Goal: Find specific page/section: Find specific page/section

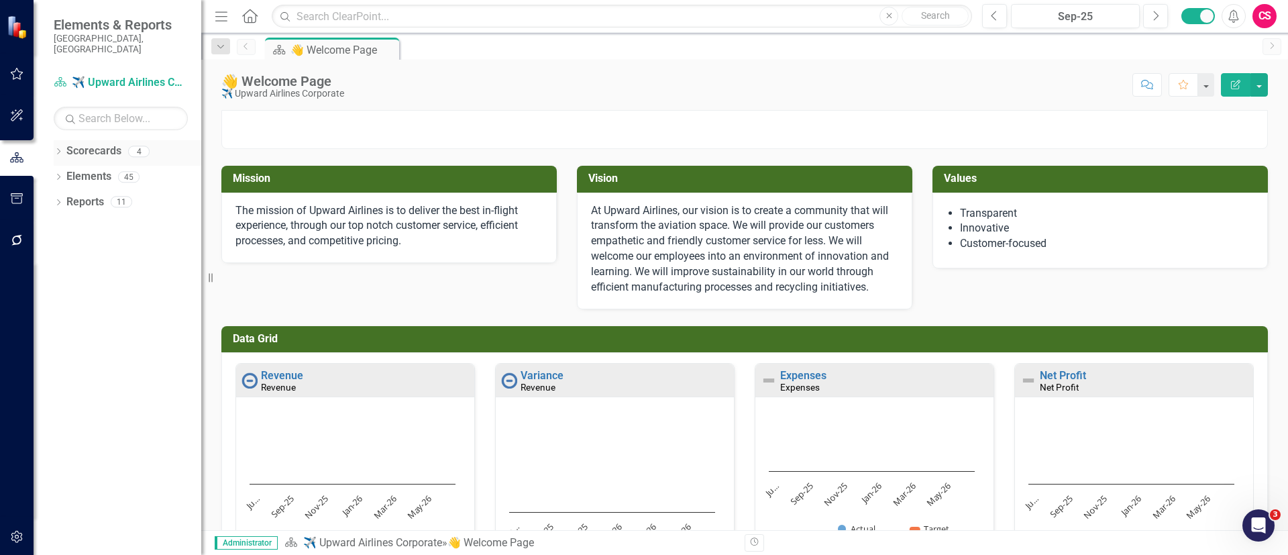
click at [60, 149] on icon "Dropdown" at bounding box center [58, 152] width 9 height 7
click at [67, 197] on icon "Dropdown" at bounding box center [65, 201] width 10 height 8
click at [67, 198] on icon at bounding box center [65, 201] width 3 height 7
click at [123, 195] on link "TOWF Strategic Plan" at bounding box center [137, 202] width 127 height 15
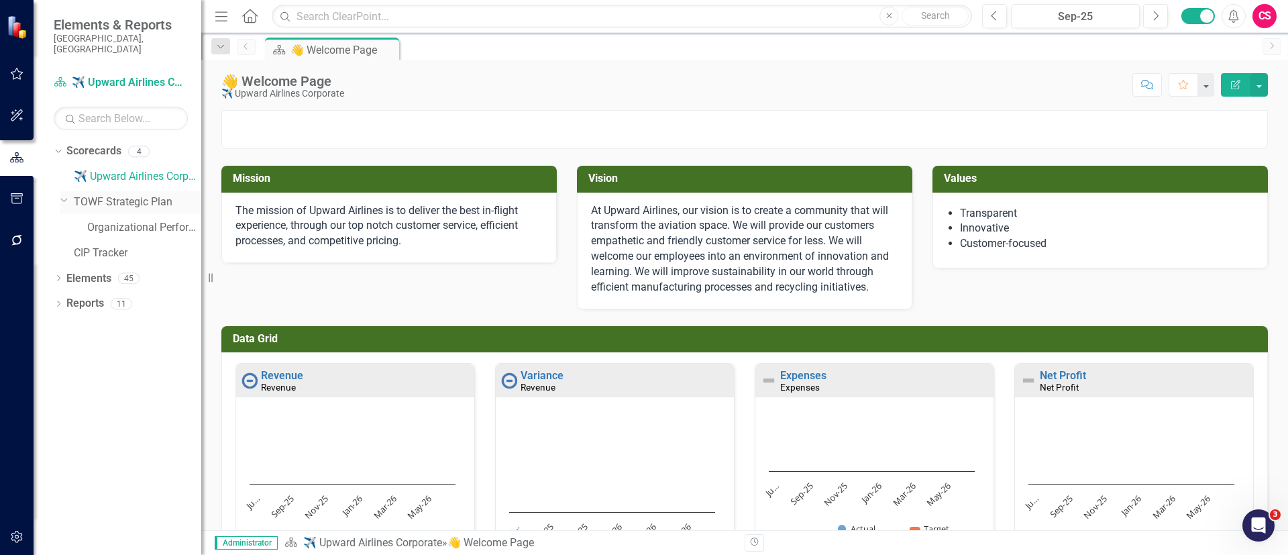
click at [125, 195] on link "TOWF Strategic Plan" at bounding box center [137, 202] width 127 height 15
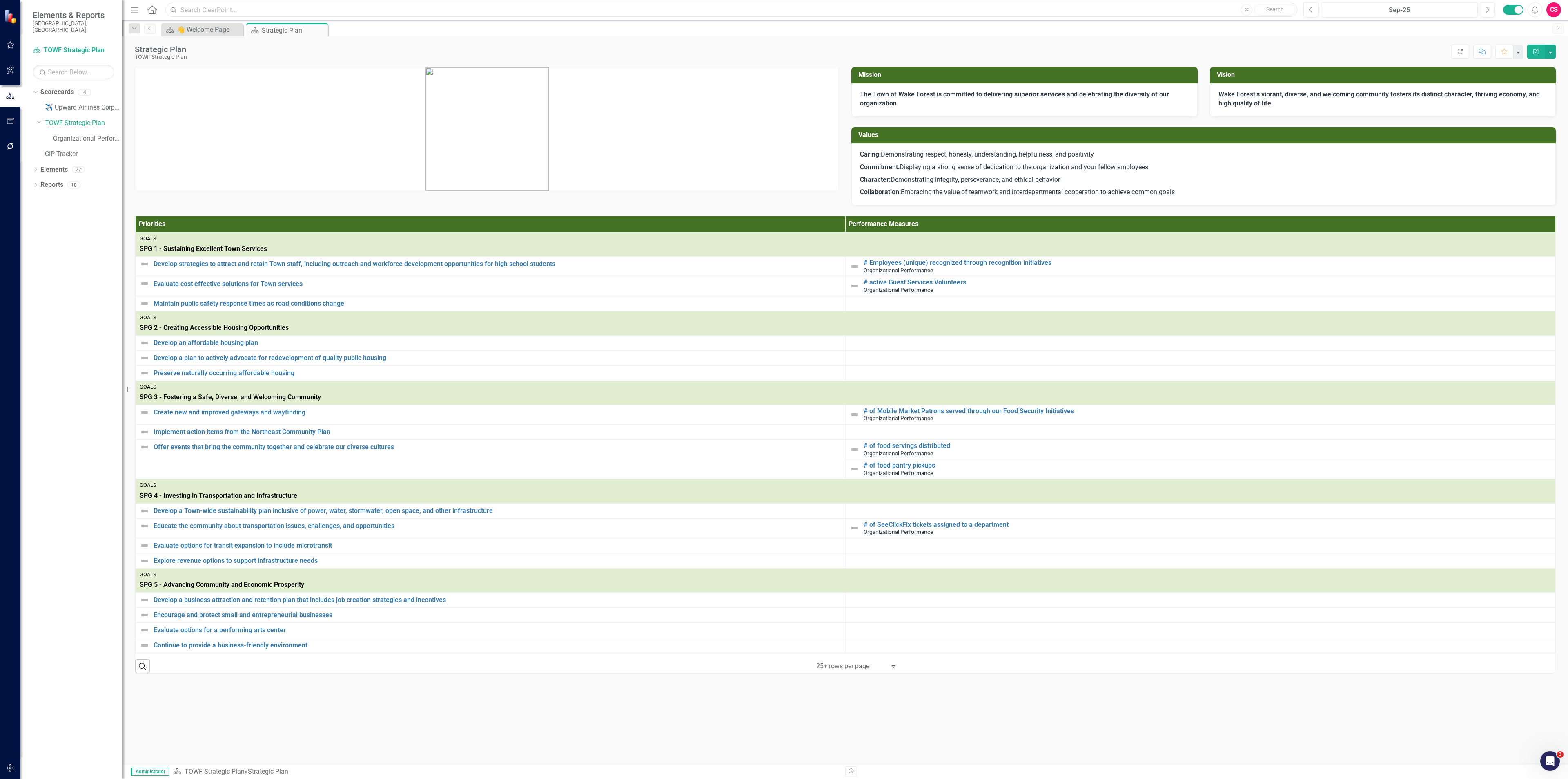
click at [282, 7] on input "text" at bounding box center [732, 10] width 1132 height 14
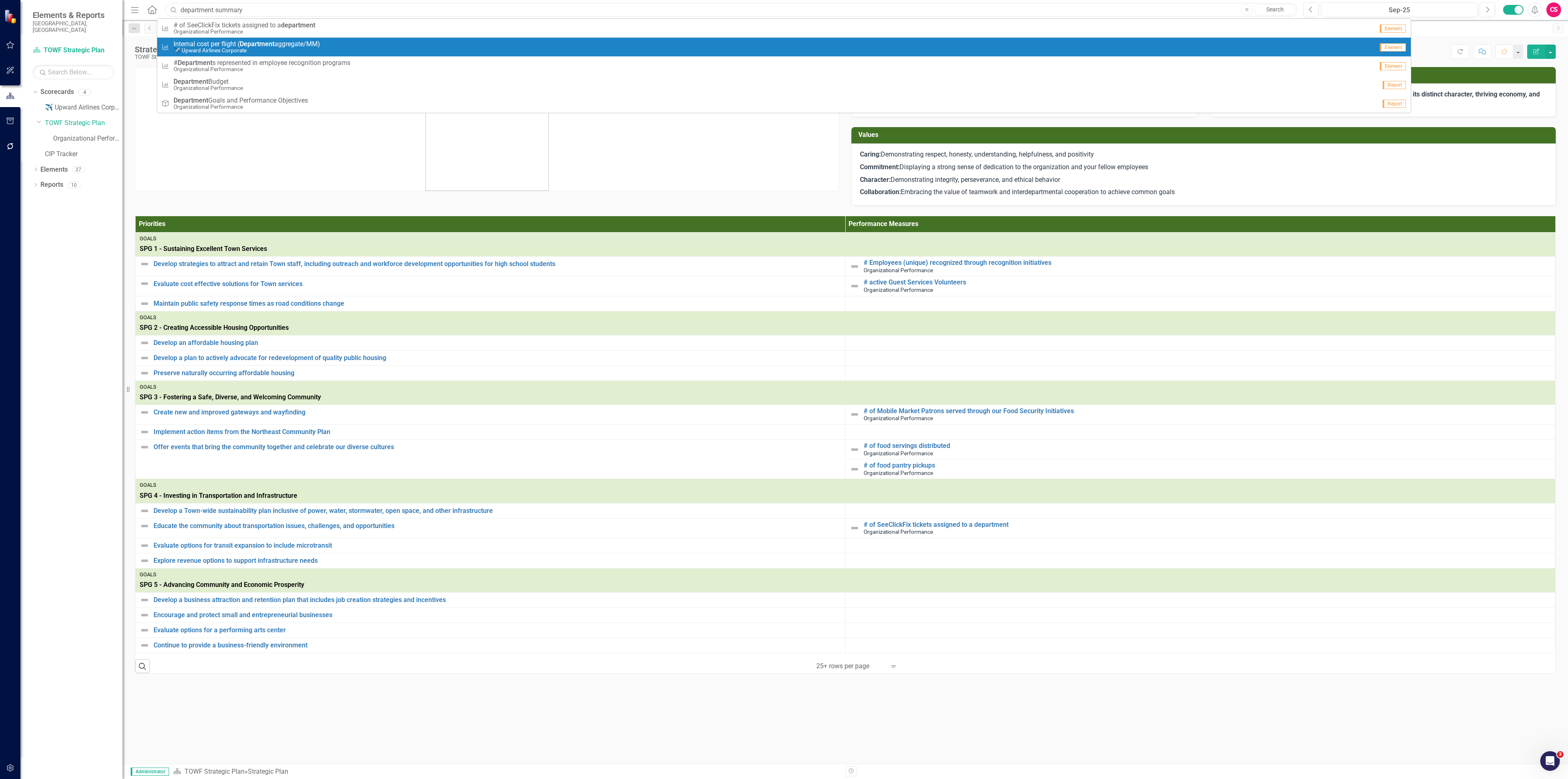
type input "department summary"
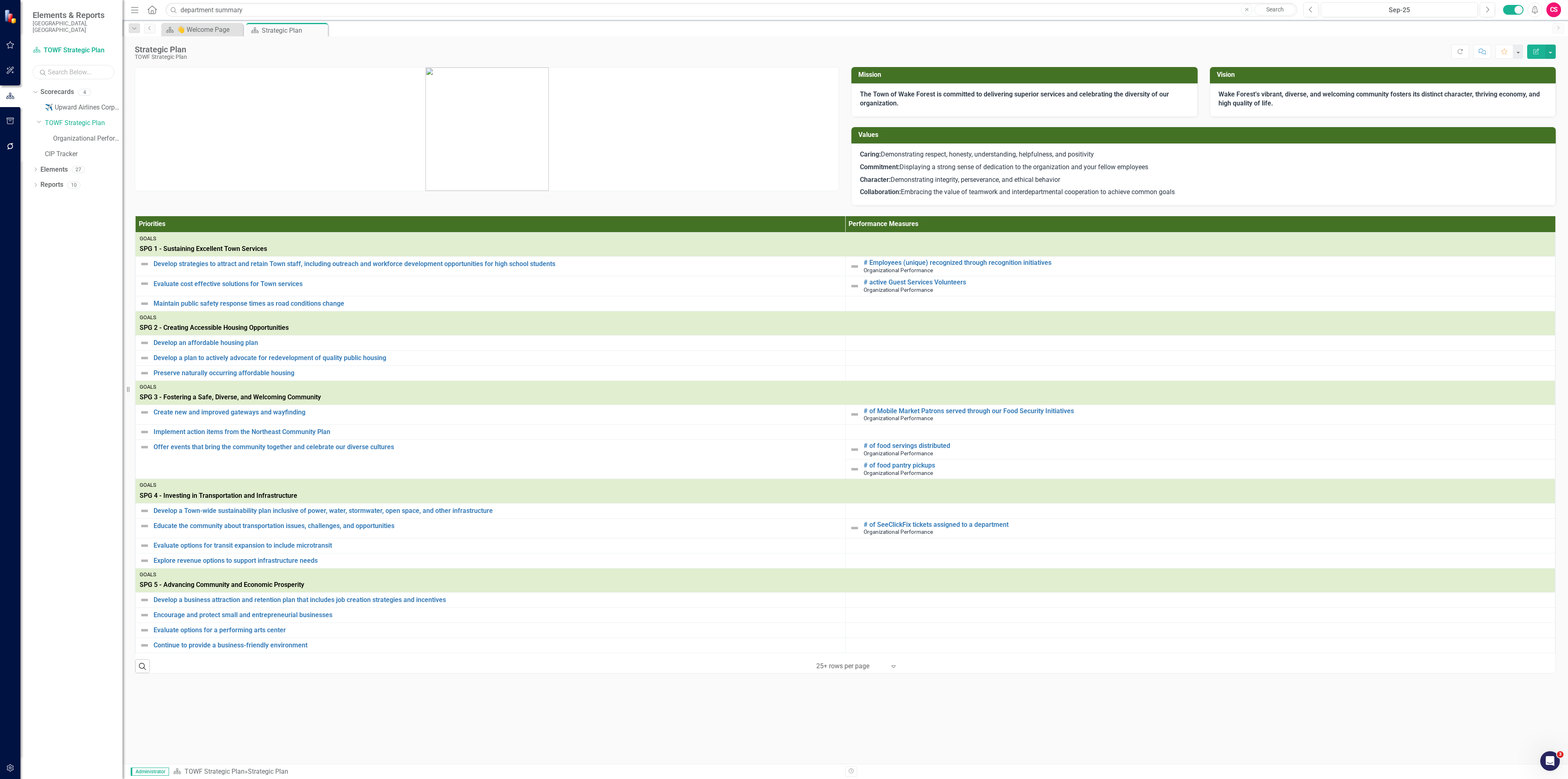
click at [87, 65] on input "text" at bounding box center [74, 72] width 82 height 14
click at [68, 267] on div "Dropdown Scorecards 4 ✈️ Upward Airlines Corporate Dropdown TOWF Strategic Plan…" at bounding box center [72, 432] width 102 height 693
click at [76, 136] on link "Organizational Performance" at bounding box center [88, 138] width 69 height 9
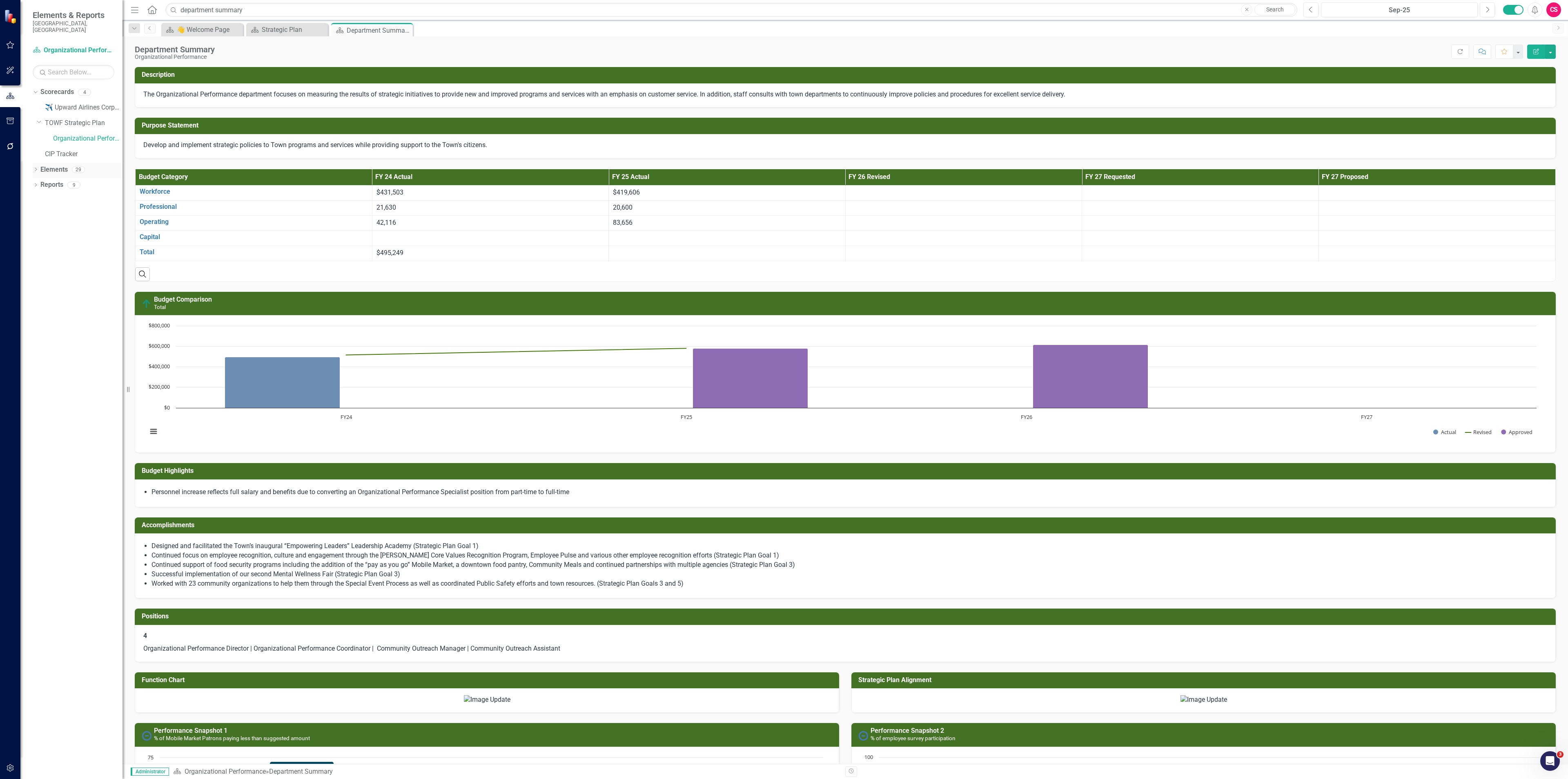
click at [35, 168] on icon "Dropdown" at bounding box center [35, 170] width 5 height 4
click at [35, 230] on icon "Dropdown" at bounding box center [35, 232] width 5 height 4
click at [49, 227] on link "Reports" at bounding box center [52, 231] width 23 height 9
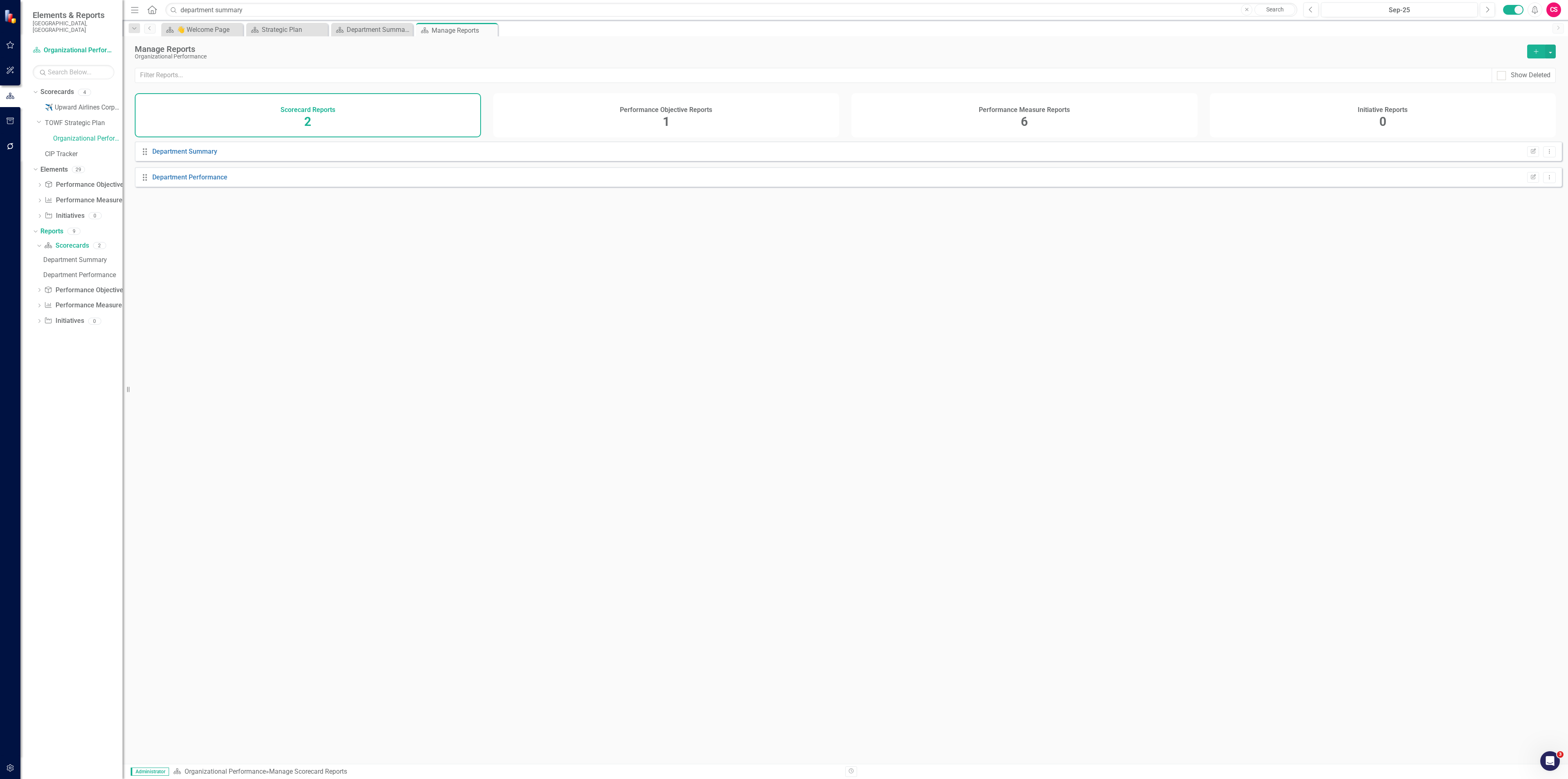
click at [606, 125] on div "Performance Objective Reports 1" at bounding box center [666, 115] width 346 height 44
click at [783, 99] on div "Performance Measure Reports 6" at bounding box center [1024, 115] width 346 height 44
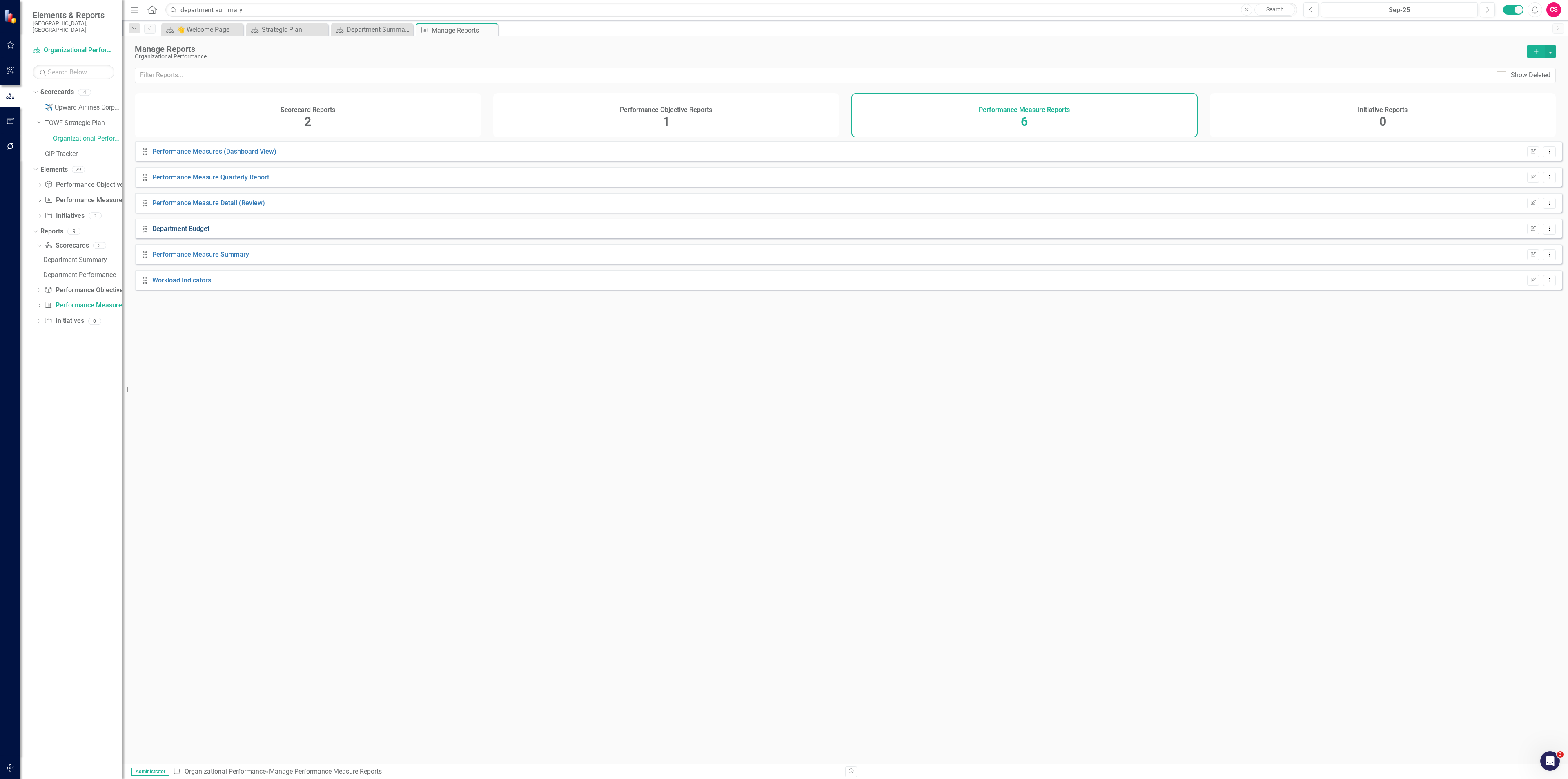
click at [195, 233] on link "Department Budget" at bounding box center [181, 228] width 57 height 8
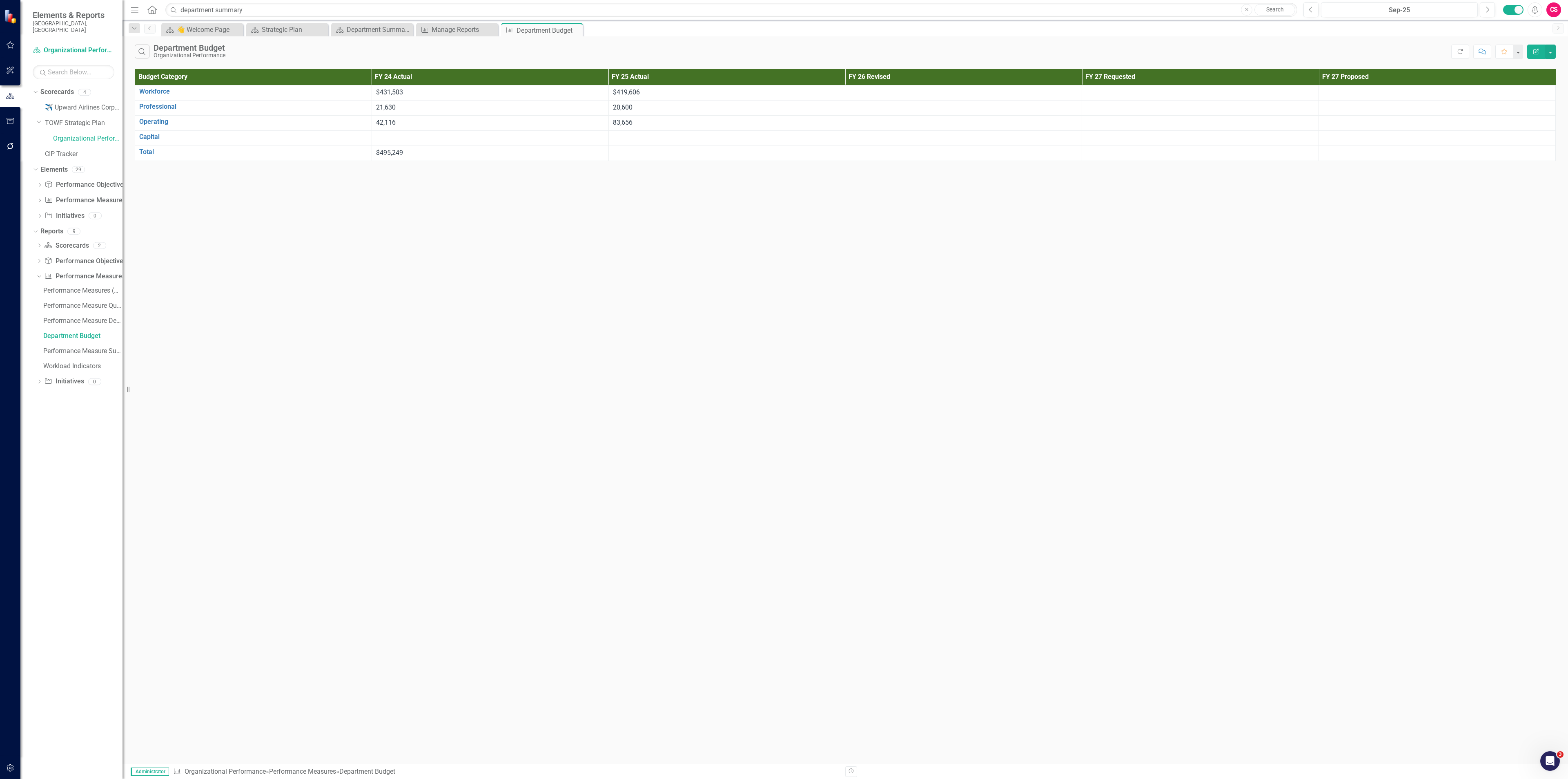
click at [783, 53] on icon "Edit Report" at bounding box center [1536, 51] width 7 height 5
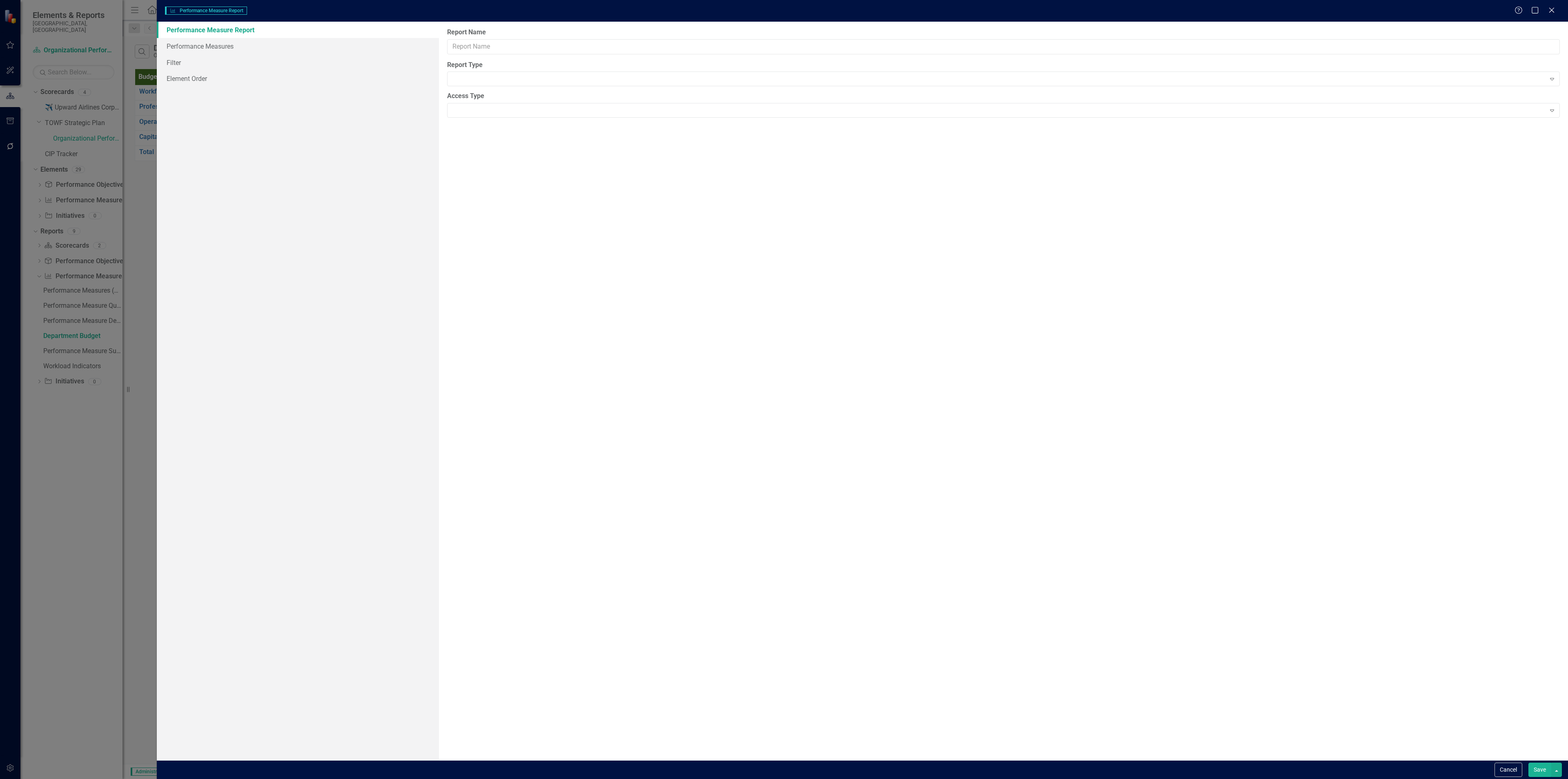
type input "Department Budget"
click at [210, 51] on link "Columns" at bounding box center [298, 46] width 282 height 16
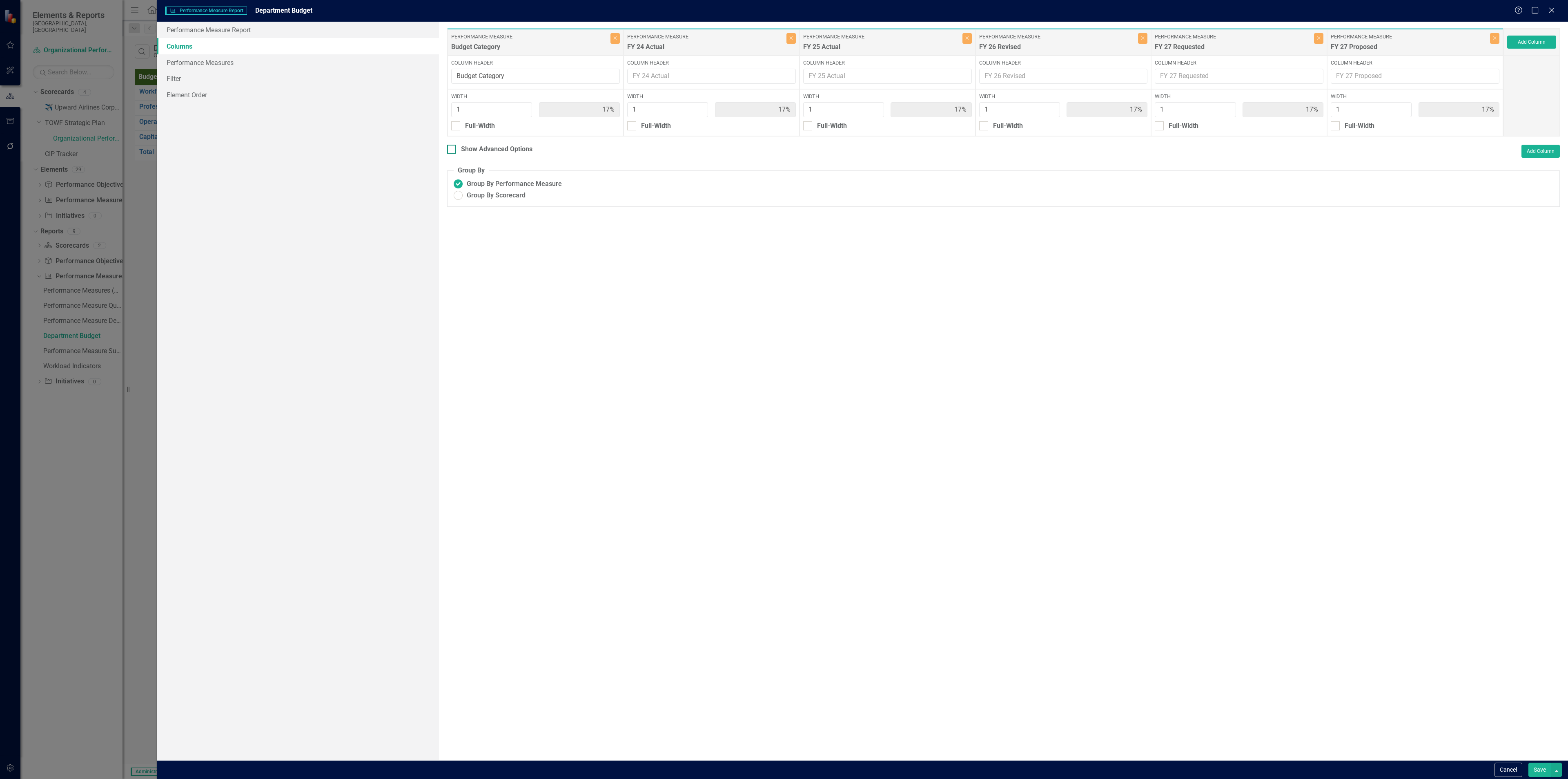
click at [452, 151] on div at bounding box center [452, 149] width 9 height 9
click at [452, 150] on input "Show Advanced Options" at bounding box center [450, 147] width 5 height 5
checkbox input "true"
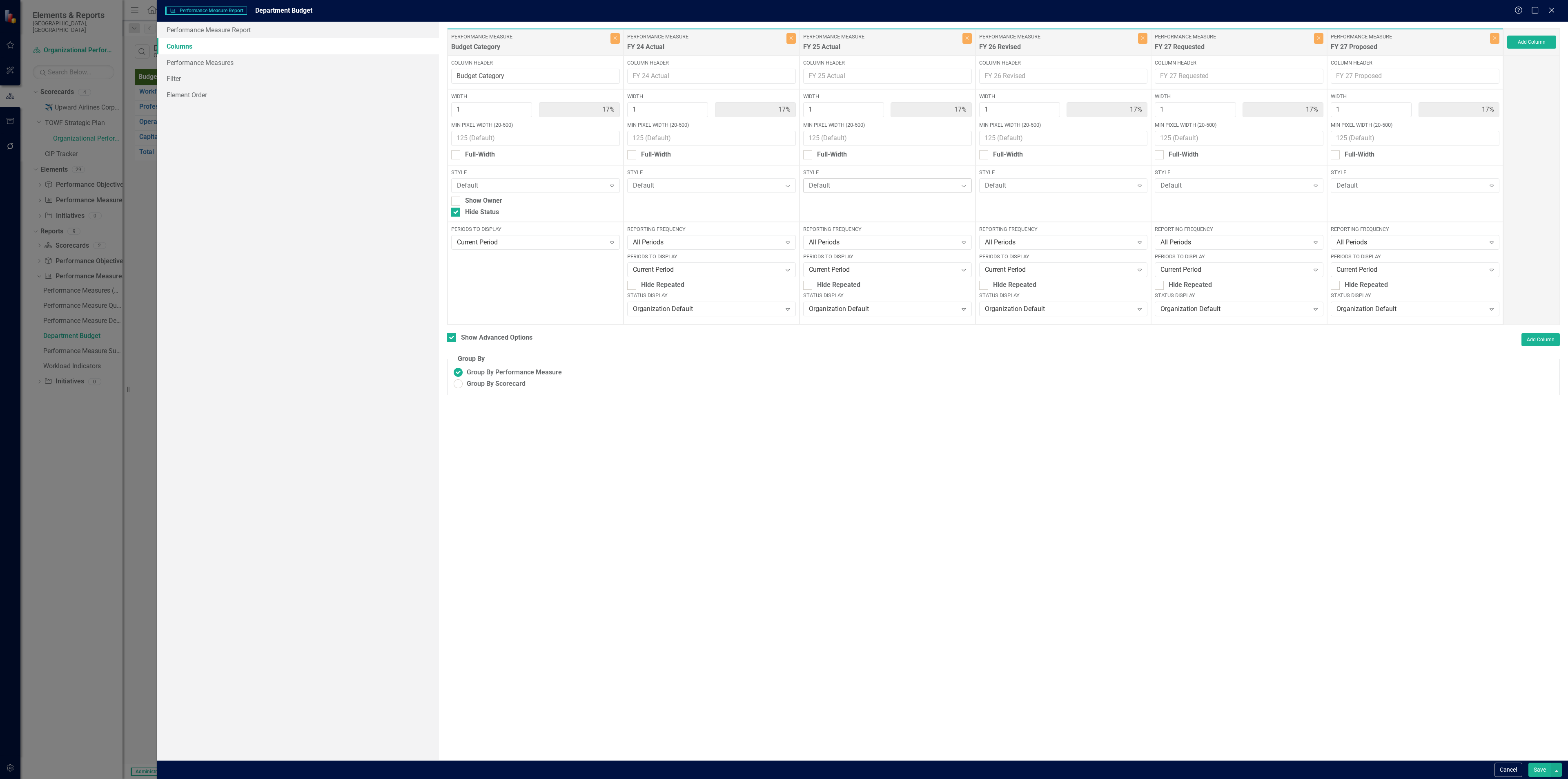
click at [783, 182] on div "Default" at bounding box center [883, 185] width 149 height 9
click at [727, 308] on div "Organization Default" at bounding box center [707, 308] width 149 height 9
click at [196, 68] on link "Performance Measures" at bounding box center [298, 62] width 282 height 16
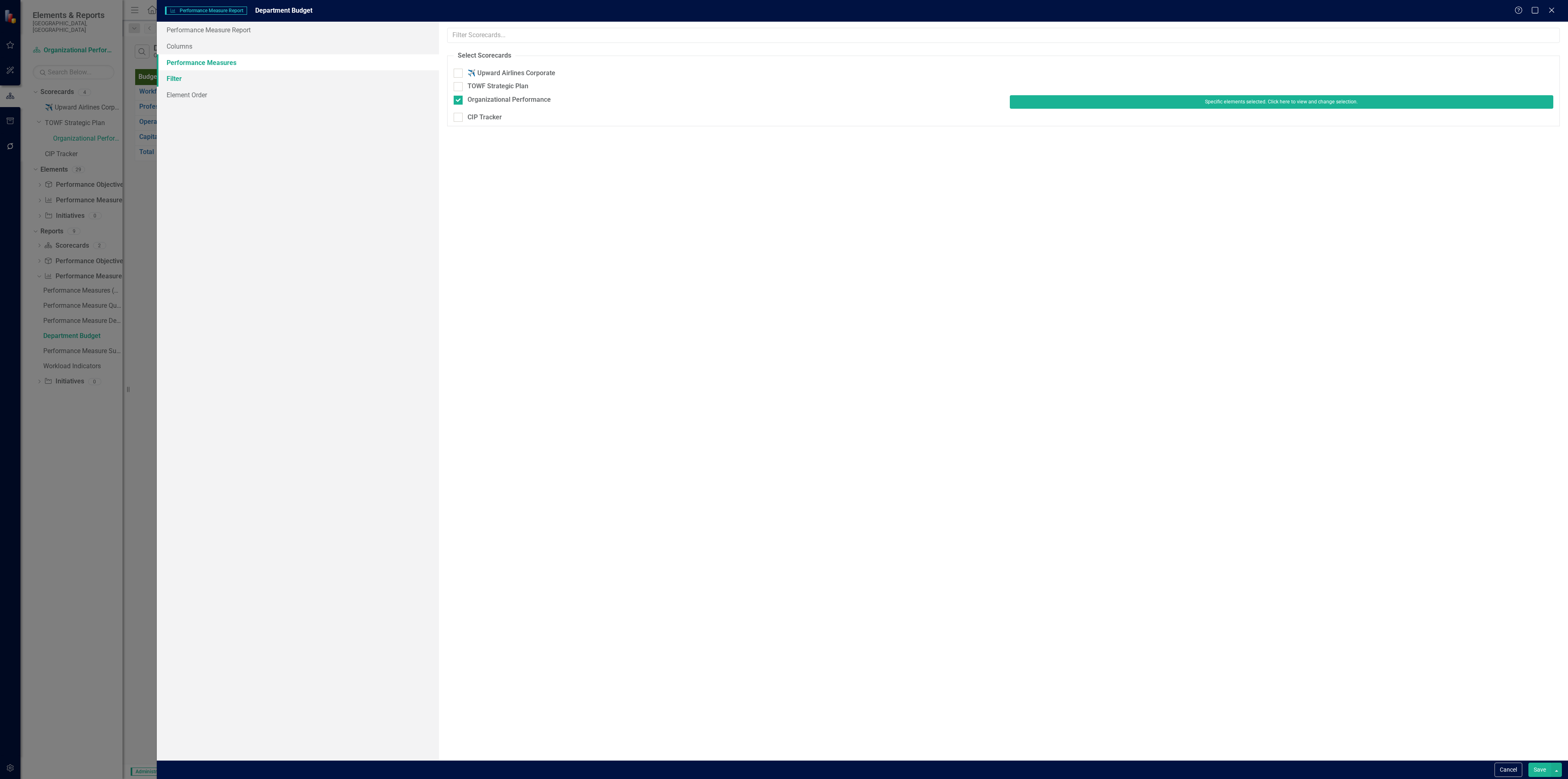
click at [184, 77] on link "Filter" at bounding box center [298, 78] width 282 height 16
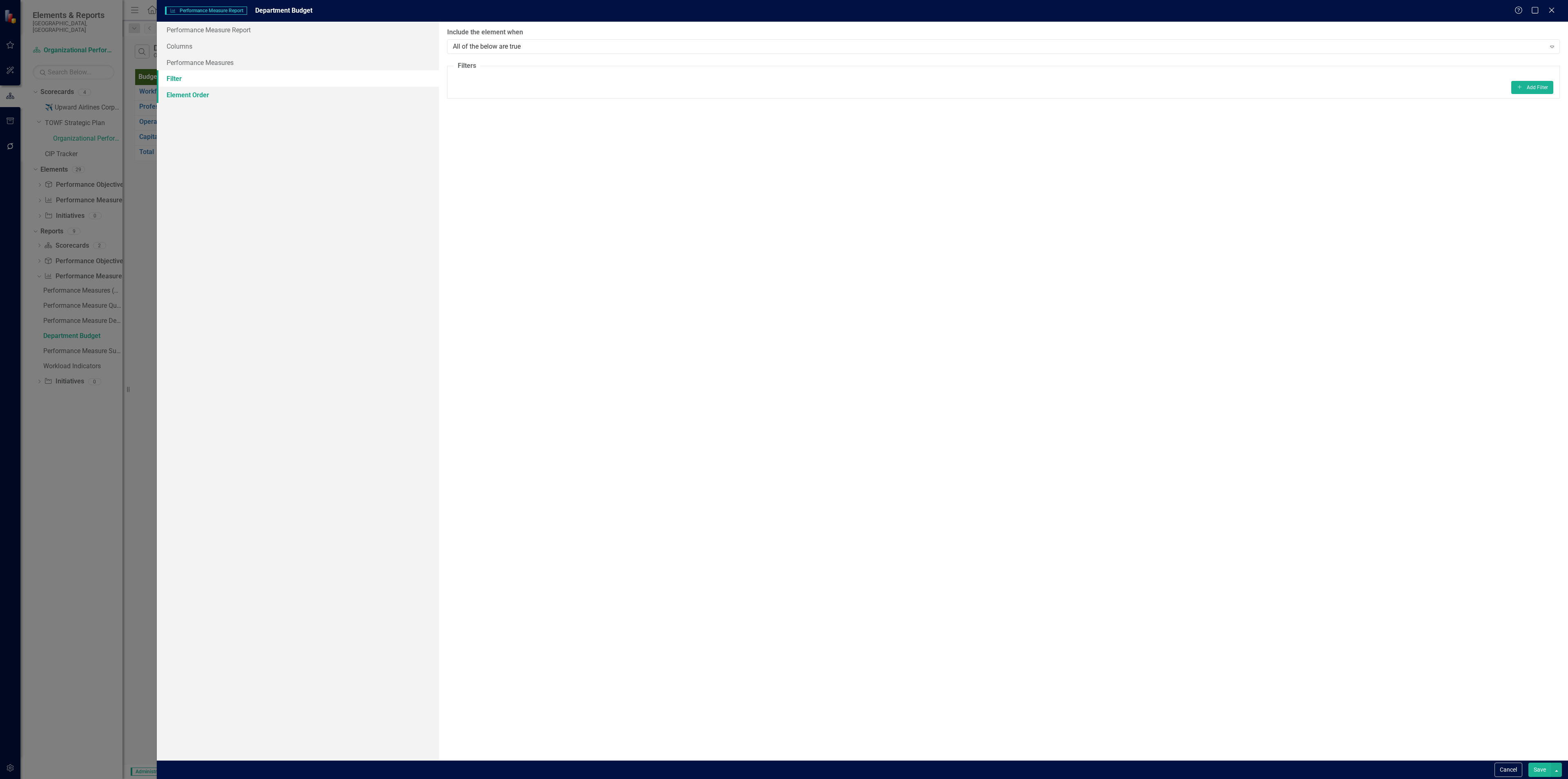
click at [184, 102] on link "Element Order" at bounding box center [298, 94] width 282 height 16
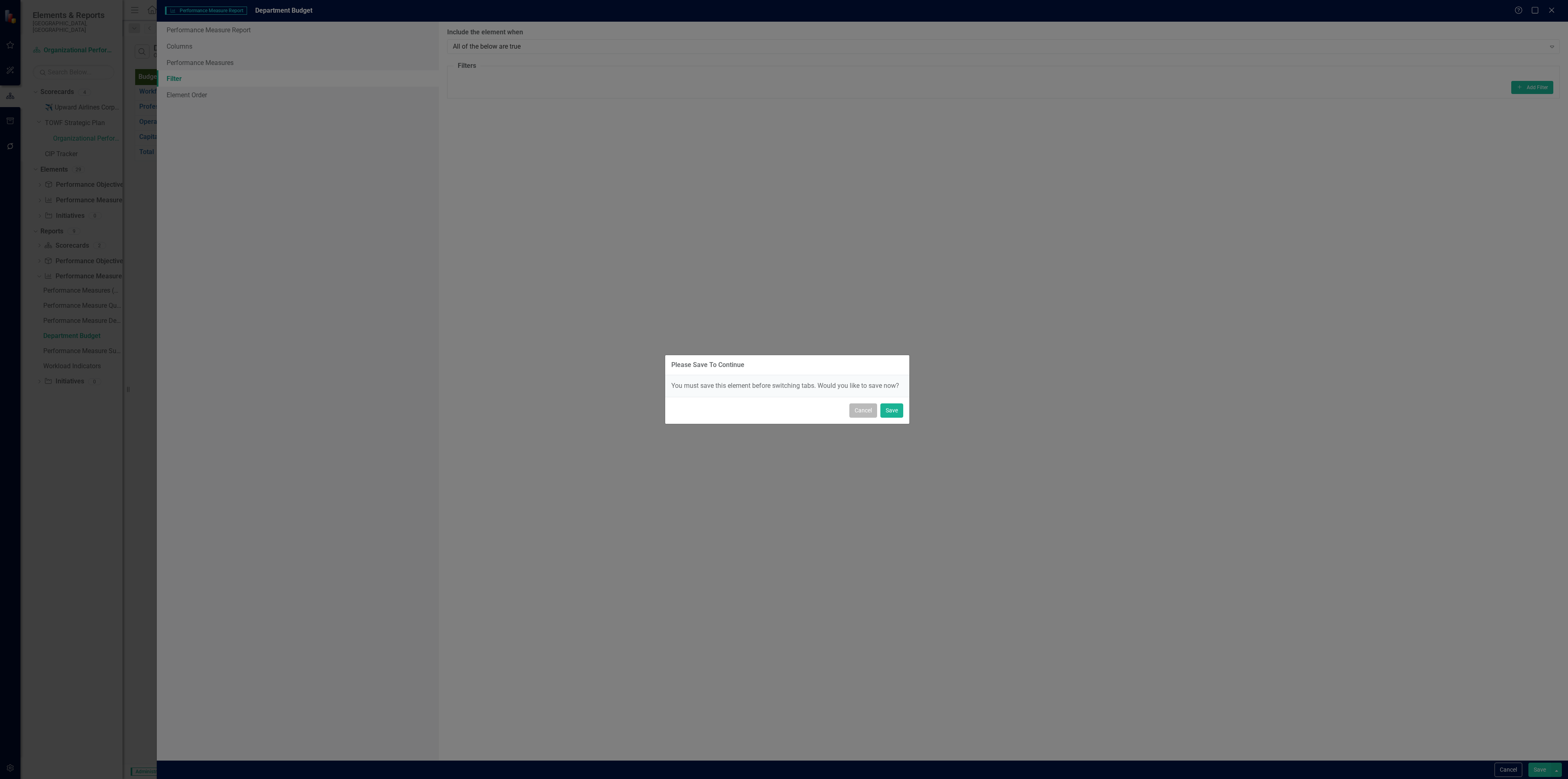
click at [783, 337] on button "Cancel" at bounding box center [863, 410] width 28 height 14
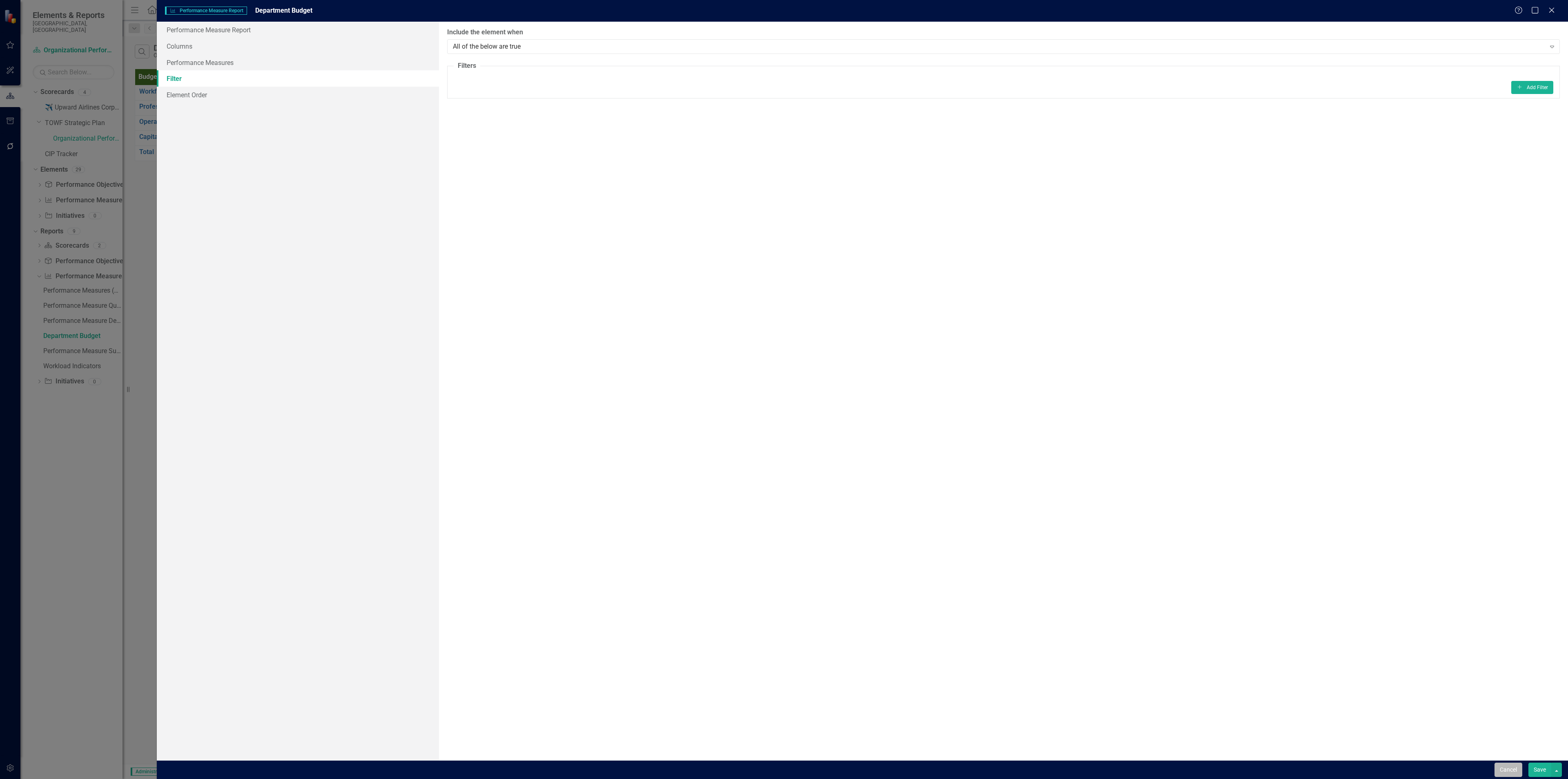
click at [783, 337] on button "Cancel" at bounding box center [1508, 769] width 28 height 14
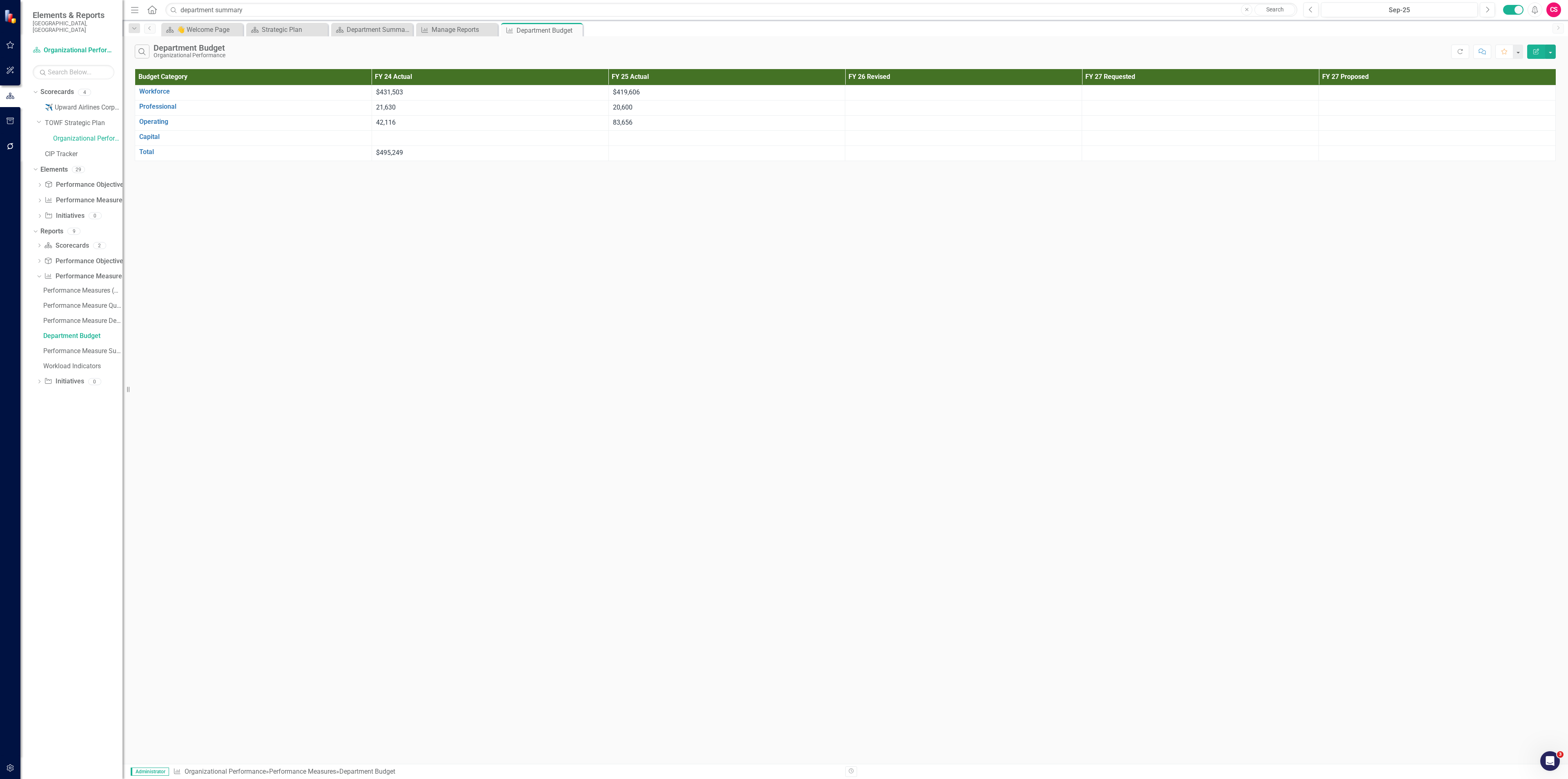
drag, startPoint x: 1514, startPoint y: 765, endPoint x: 1203, endPoint y: 571, distance: 366.5
click at [783, 337] on div "Search Department Budget Organizational Performance Refresh Comment Favorite Ed…" at bounding box center [845, 400] width 1446 height 727
click at [783, 55] on button "button" at bounding box center [1550, 51] width 10 height 14
click at [783, 68] on link "Edit Report Edit Report" at bounding box center [1523, 68] width 65 height 15
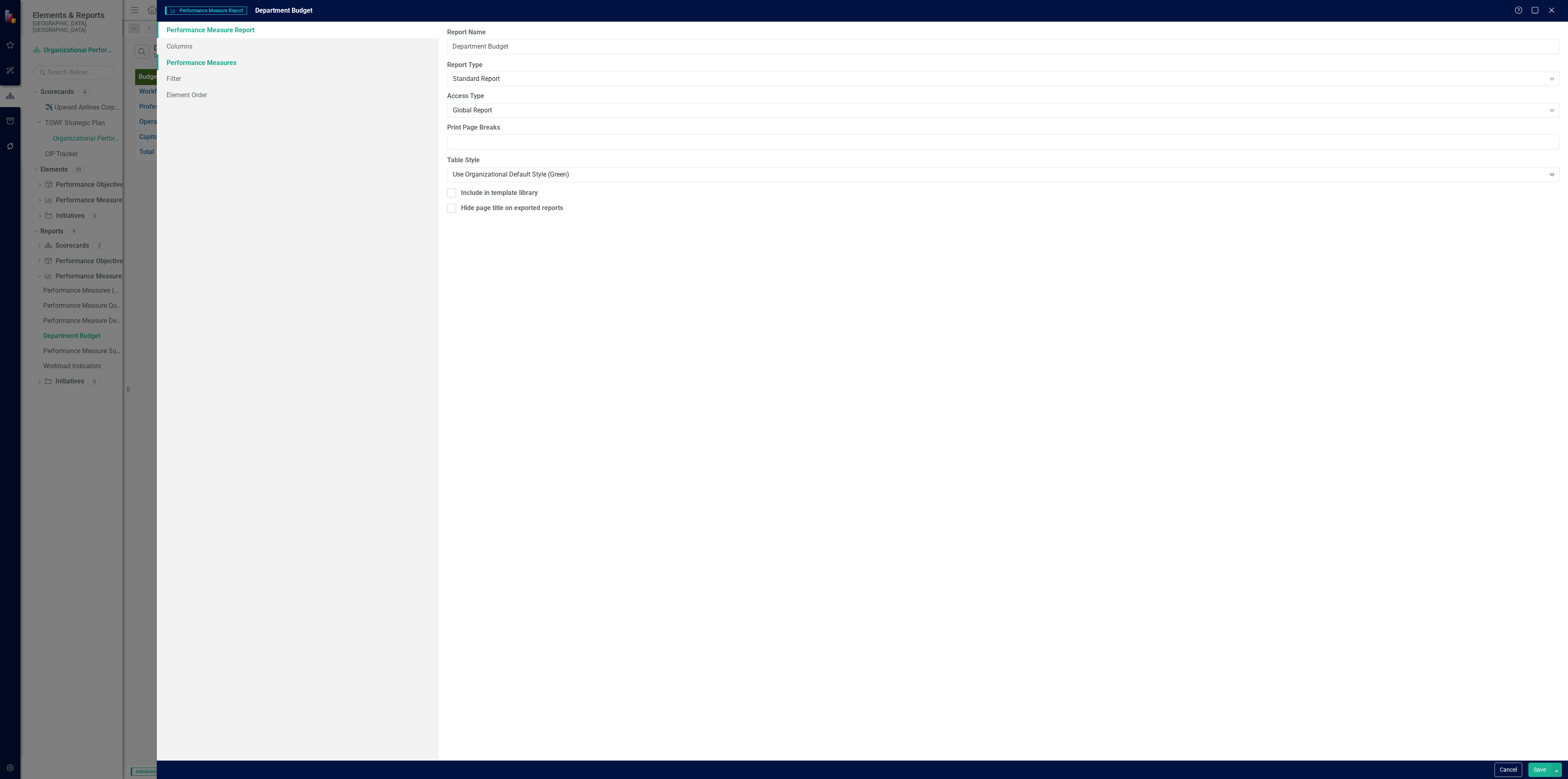
click at [225, 62] on link "Performance Measures" at bounding box center [298, 62] width 282 height 16
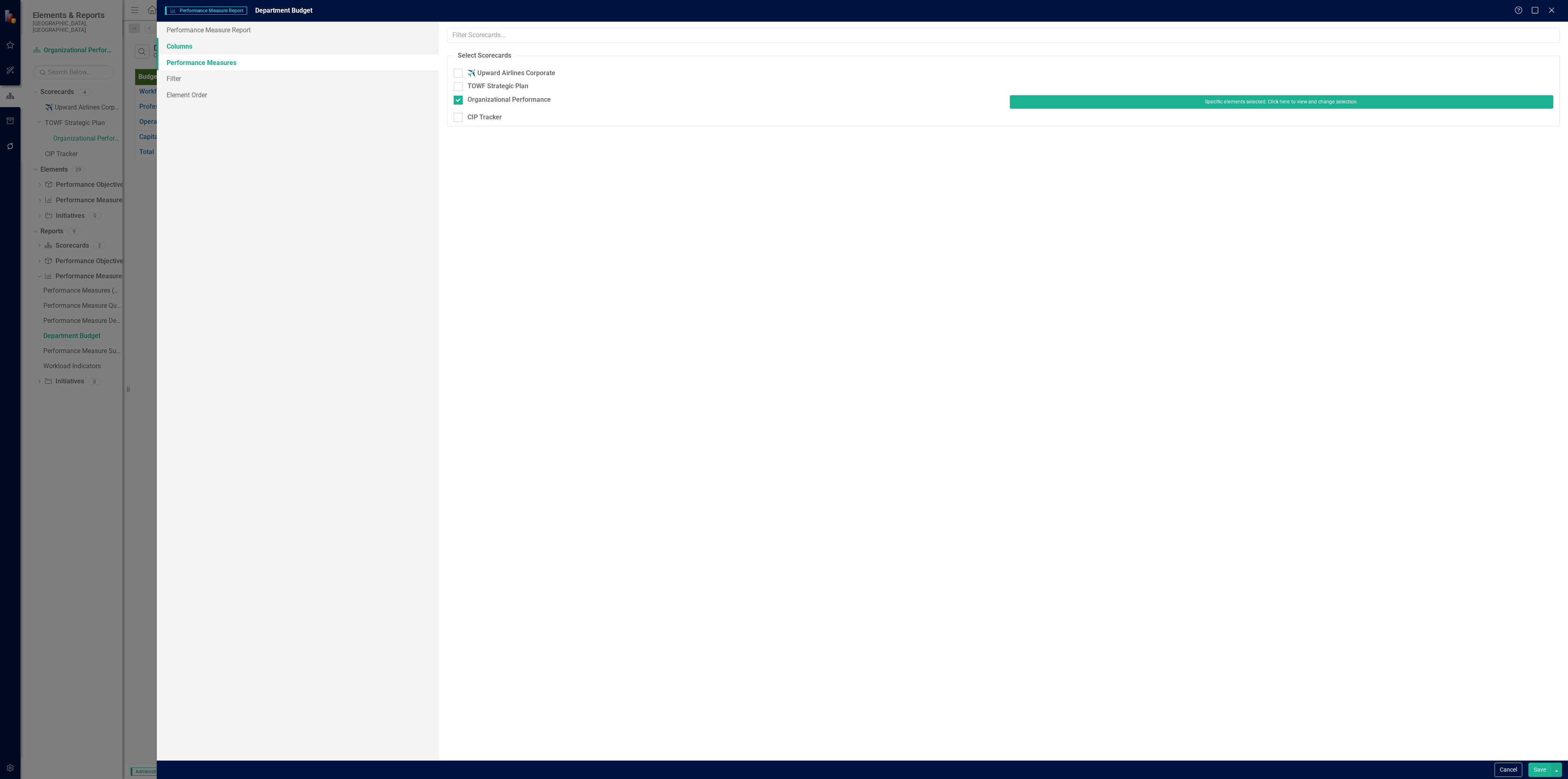
click at [208, 46] on link "Columns" at bounding box center [298, 46] width 282 height 16
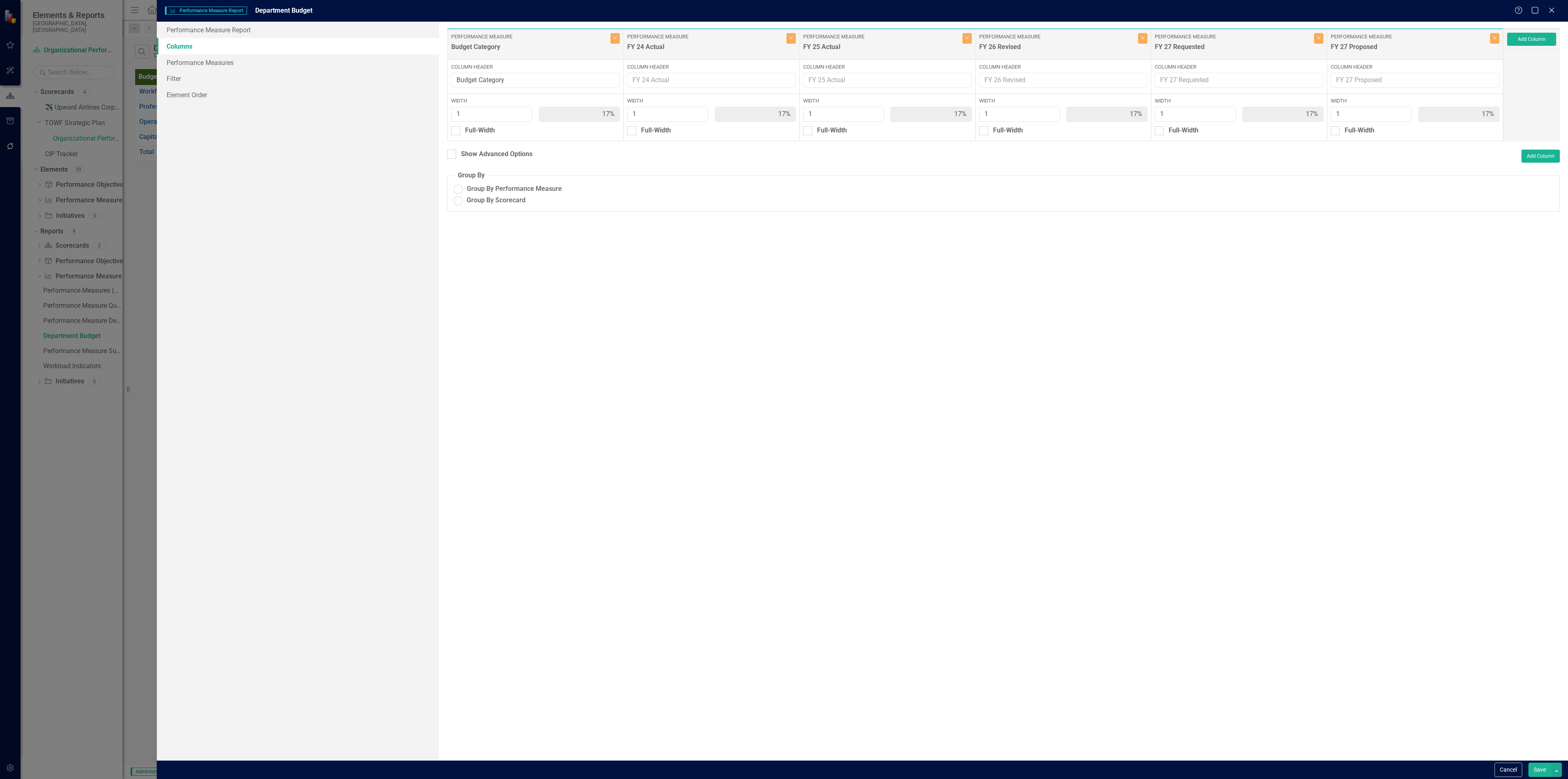
radio input "true"
click at [783, 337] on button "Cancel" at bounding box center [1508, 769] width 28 height 14
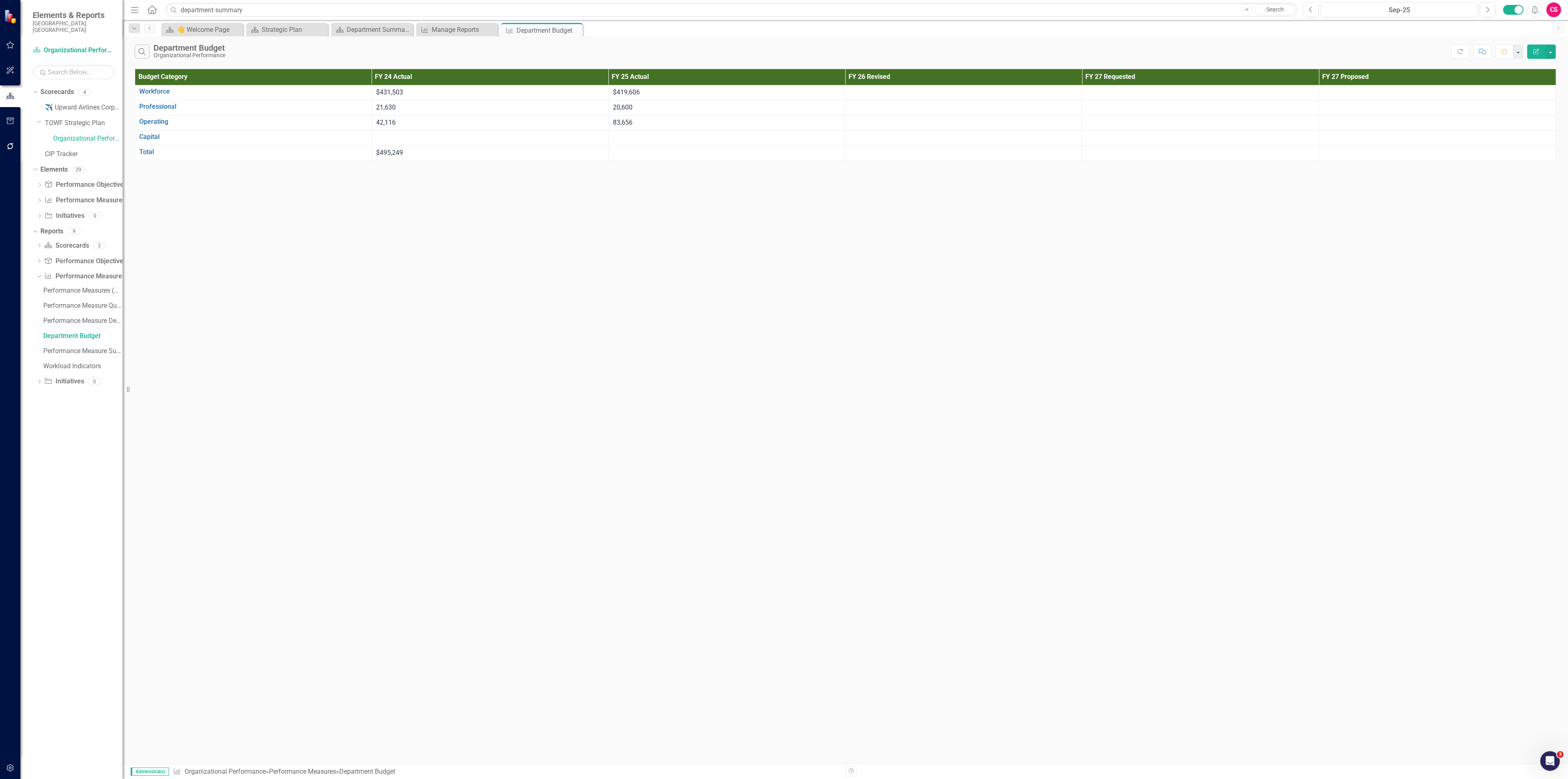
click at [783, 46] on button "Edit Report" at bounding box center [1536, 51] width 18 height 14
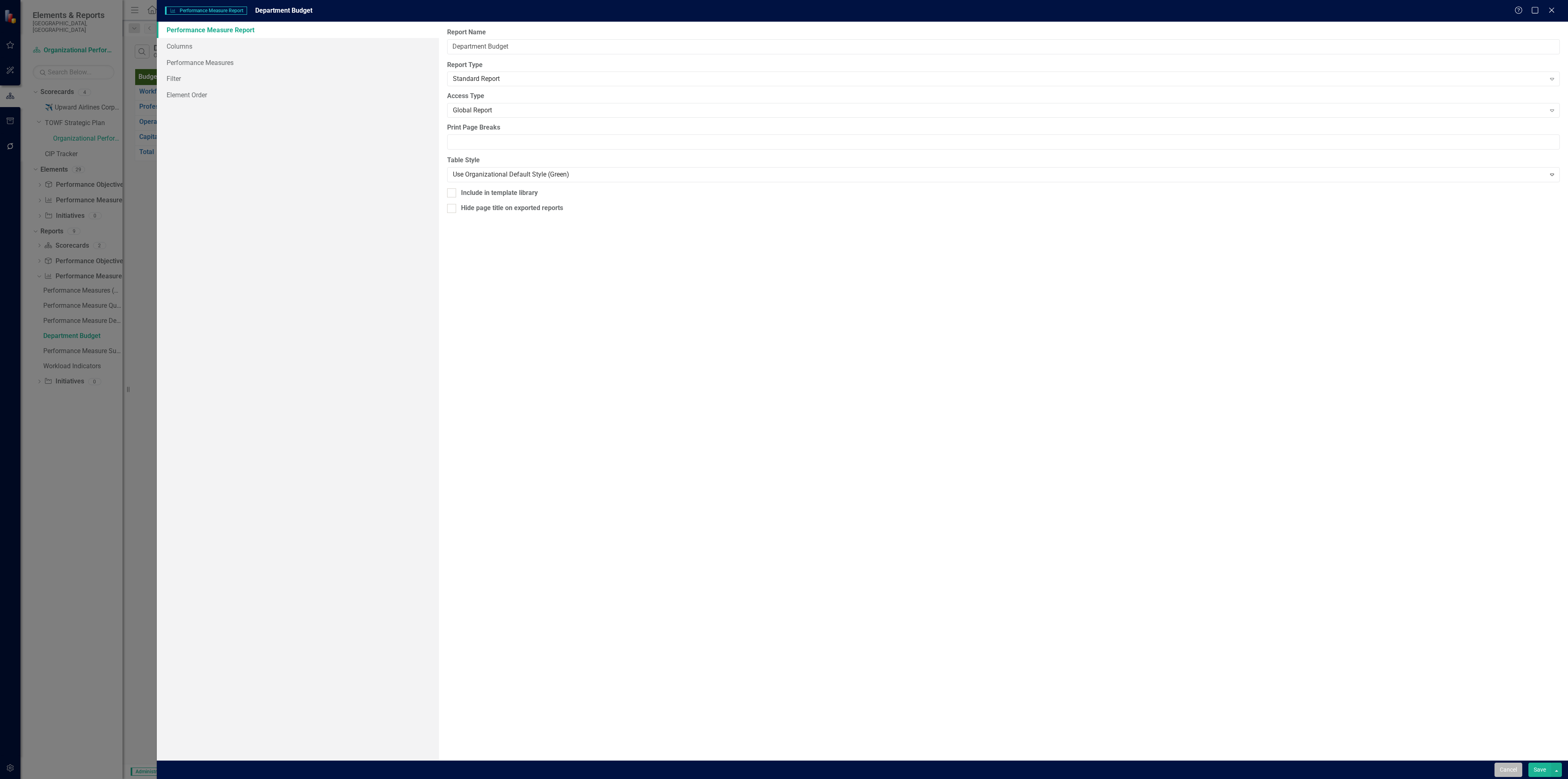
click at [783, 337] on button "Cancel" at bounding box center [1508, 769] width 28 height 14
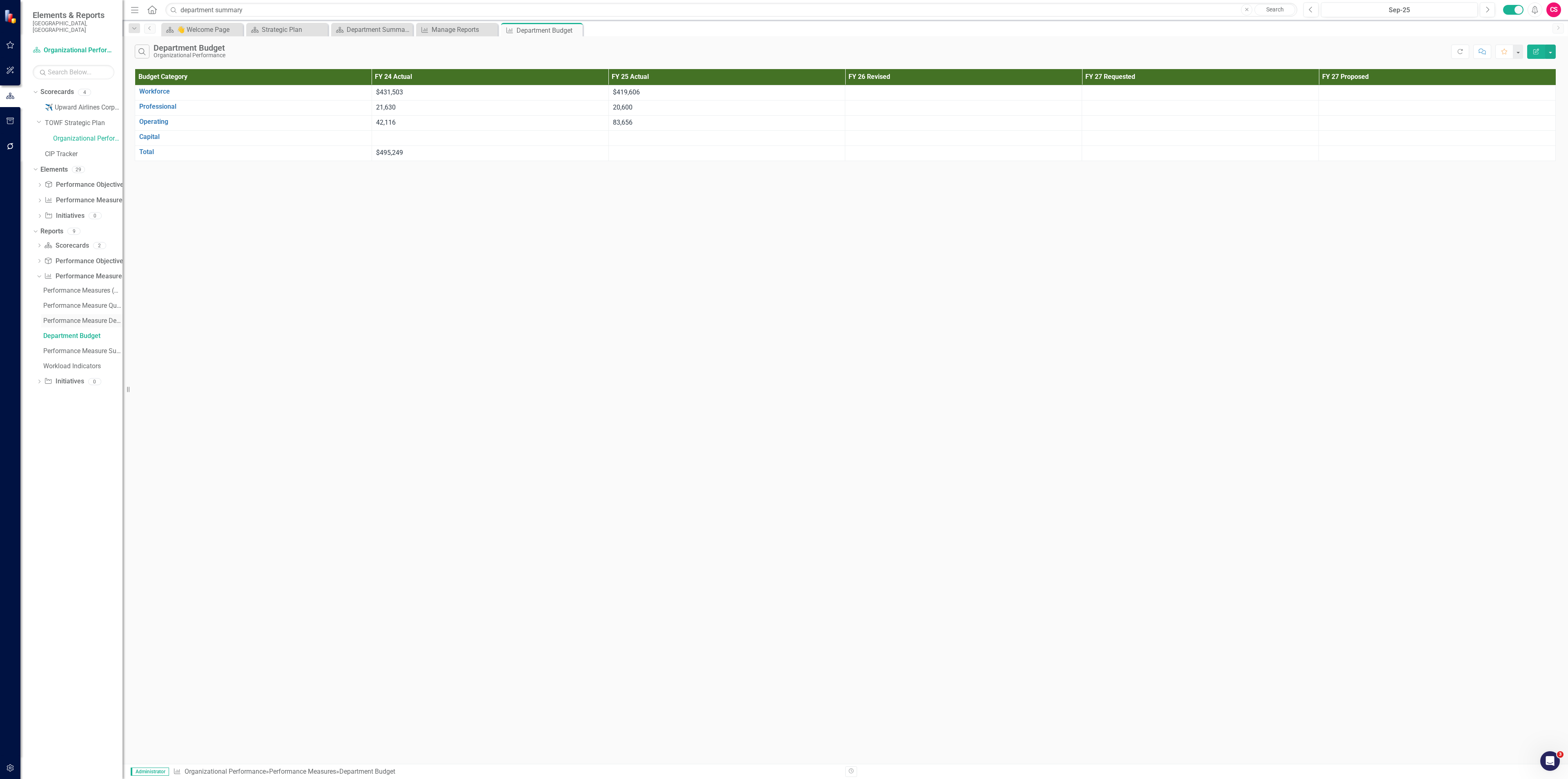
click at [65, 317] on div "Performance Measure Detail (Review)" at bounding box center [83, 321] width 79 height 7
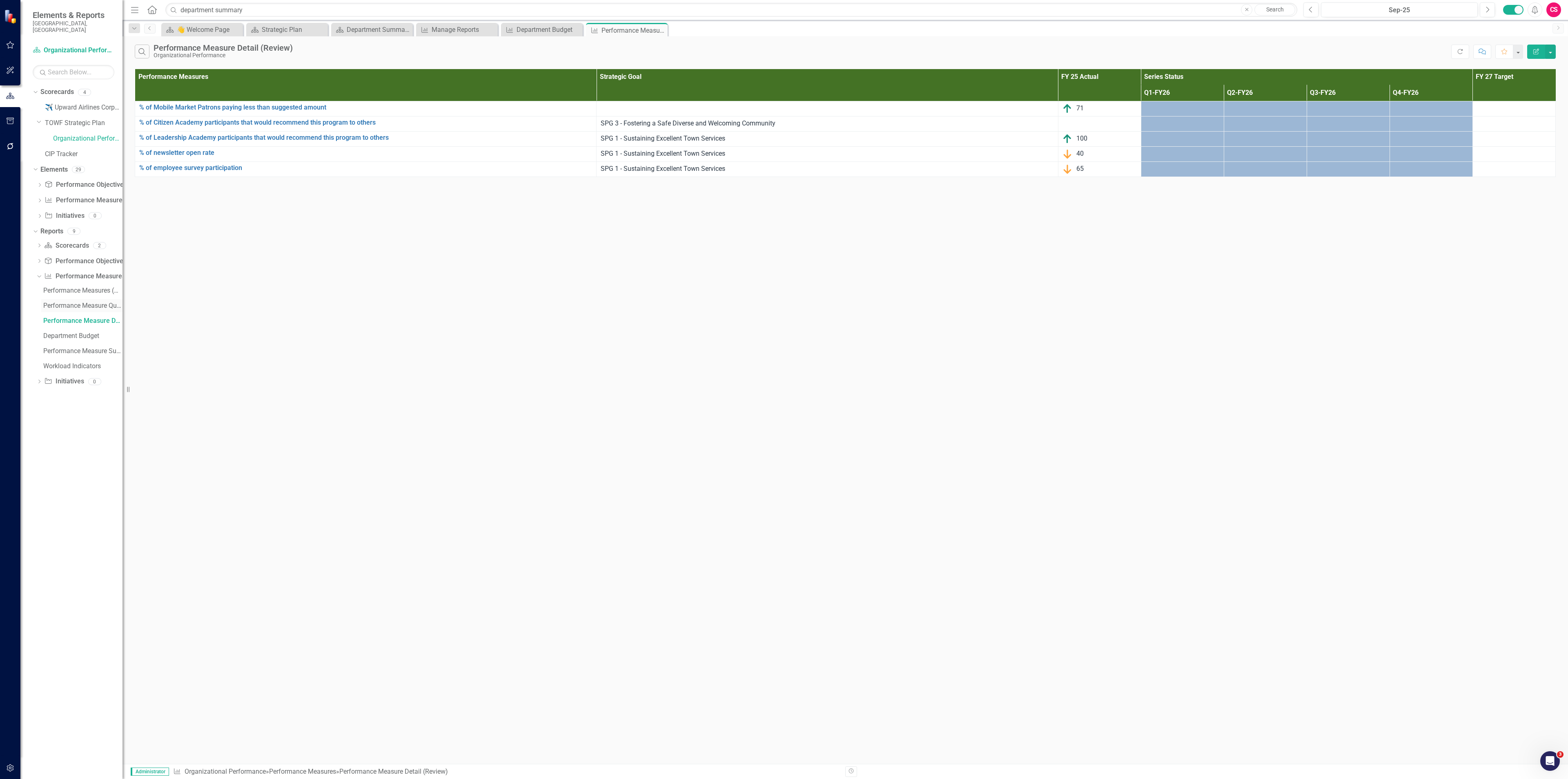
click at [89, 302] on div "Performance Measure Quarterly Report" at bounding box center [83, 306] width 79 height 7
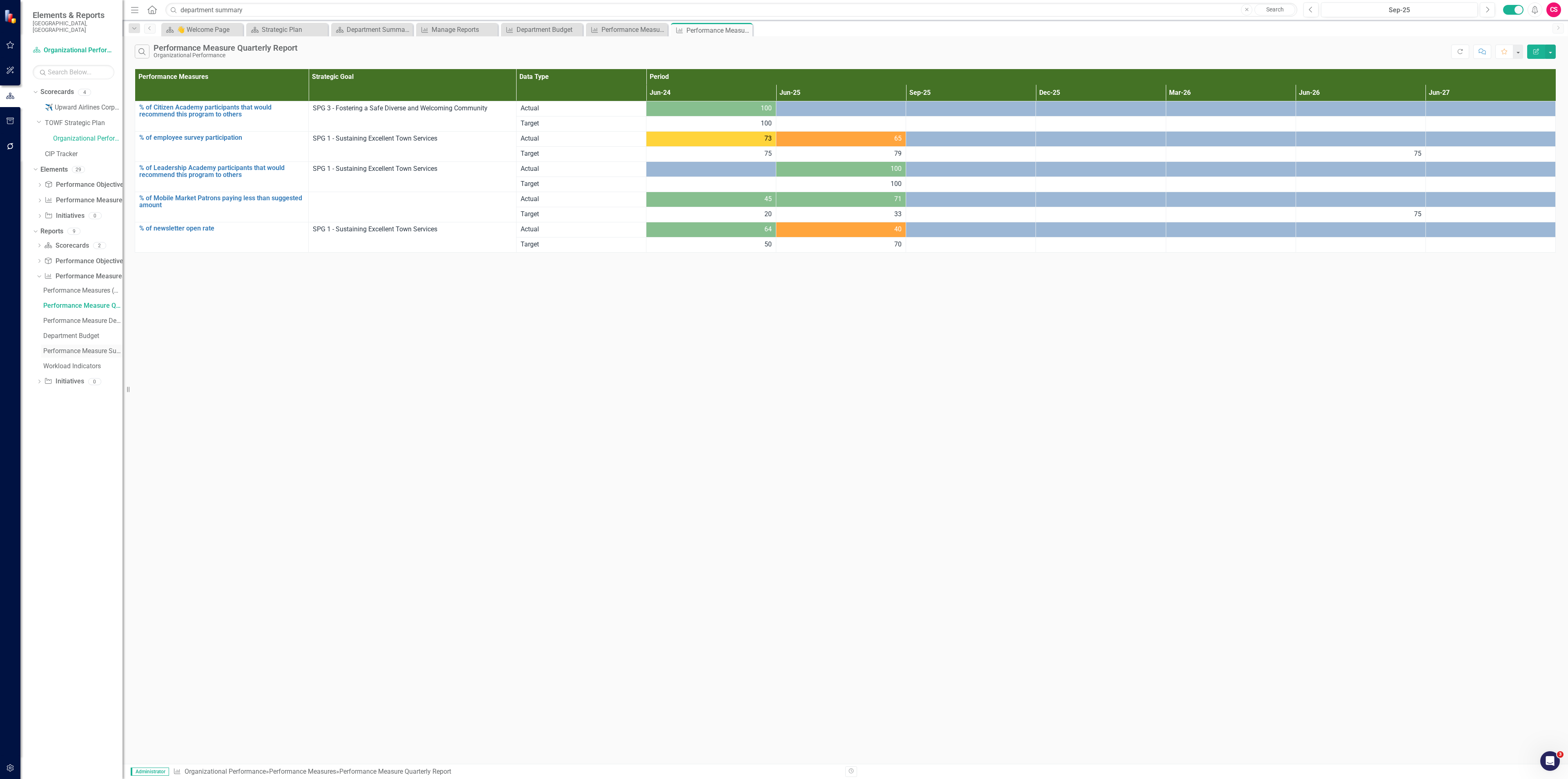
click at [80, 337] on div "Performance Measure Summary" at bounding box center [83, 351] width 79 height 7
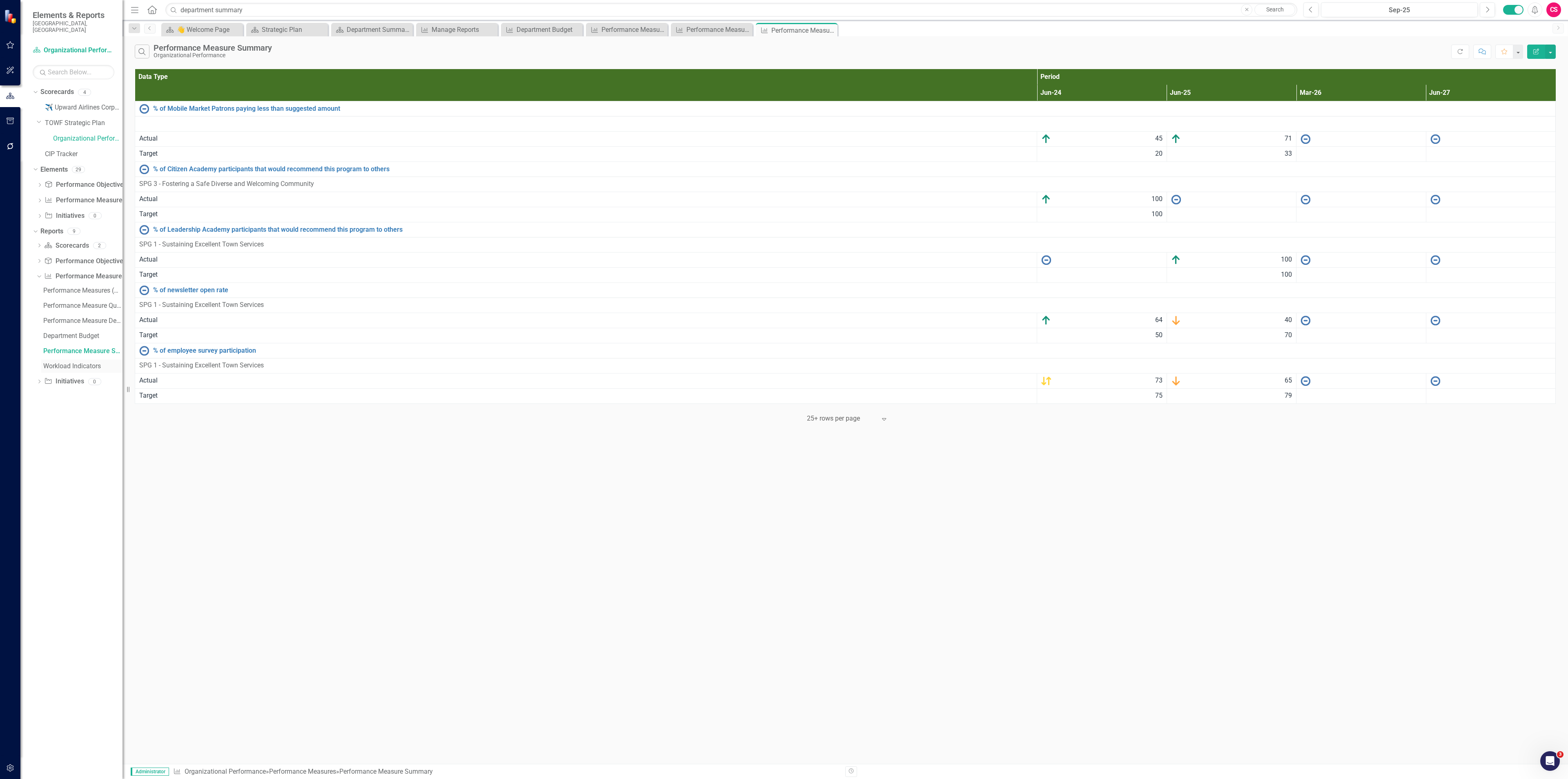
click at [81, 337] on div "Workload Indicators" at bounding box center [83, 366] width 79 height 7
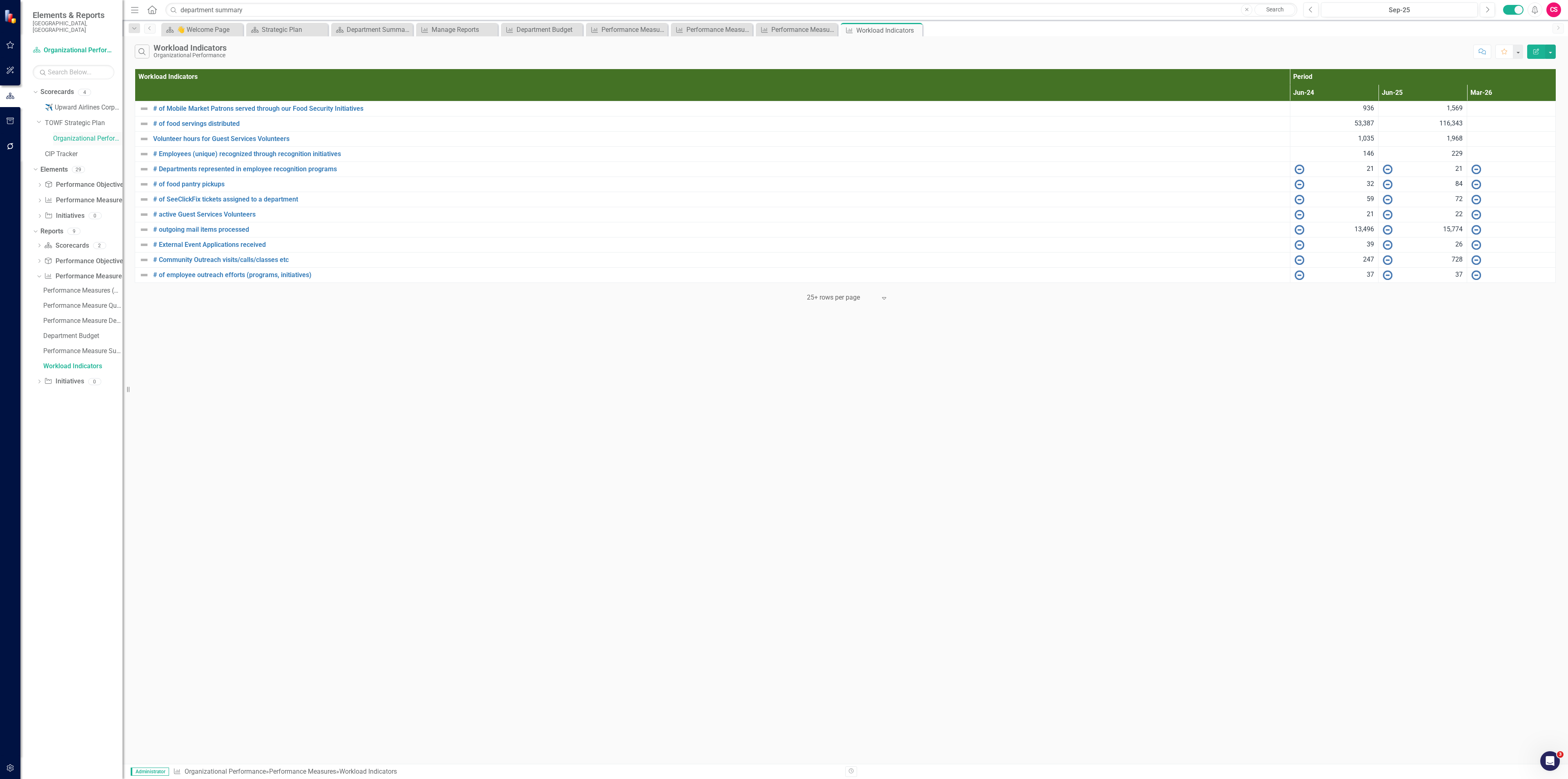
click at [88, 134] on link "Organizational Performance" at bounding box center [88, 138] width 69 height 9
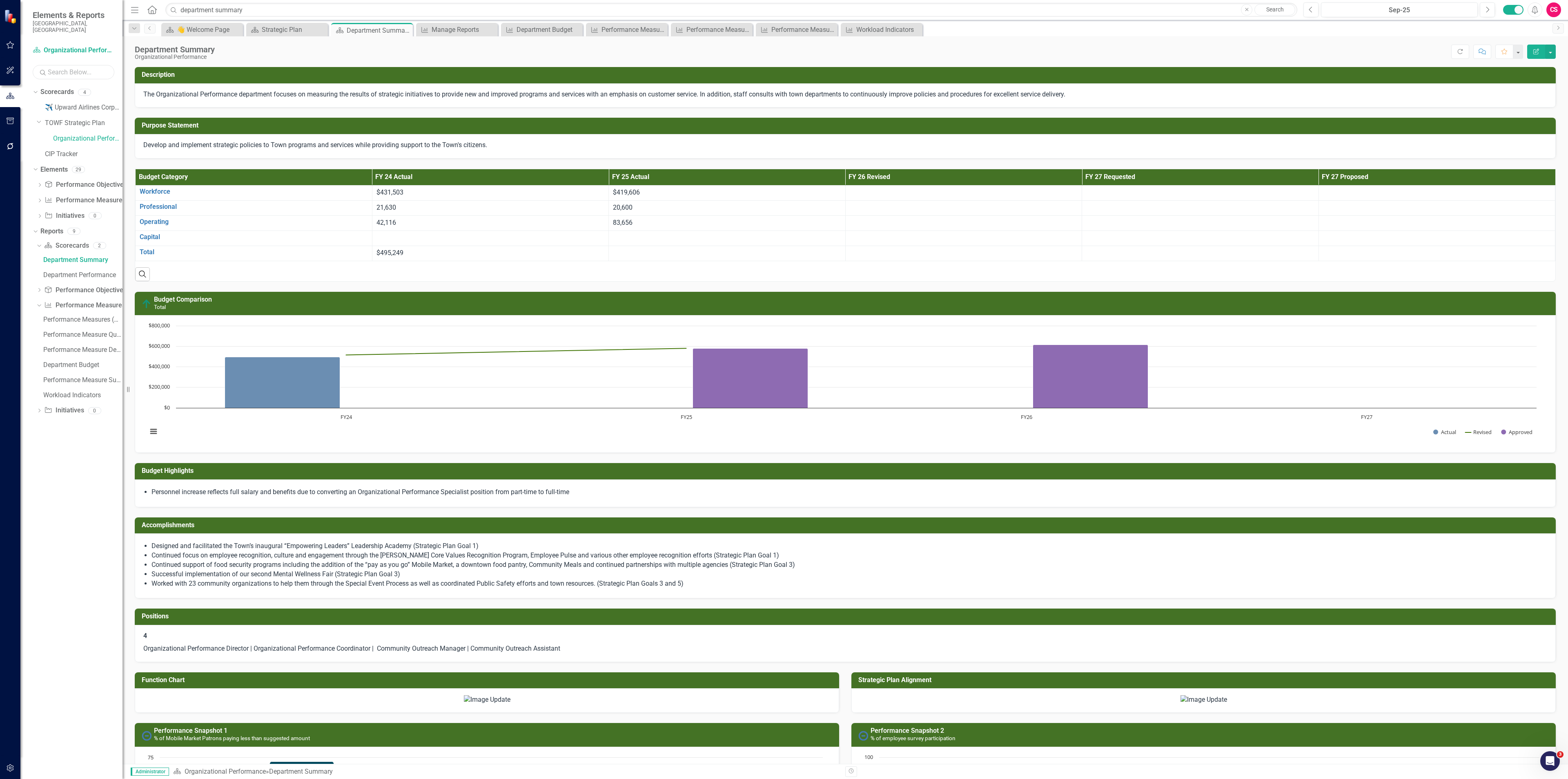
click at [69, 69] on input "text" at bounding box center [74, 72] width 82 height 14
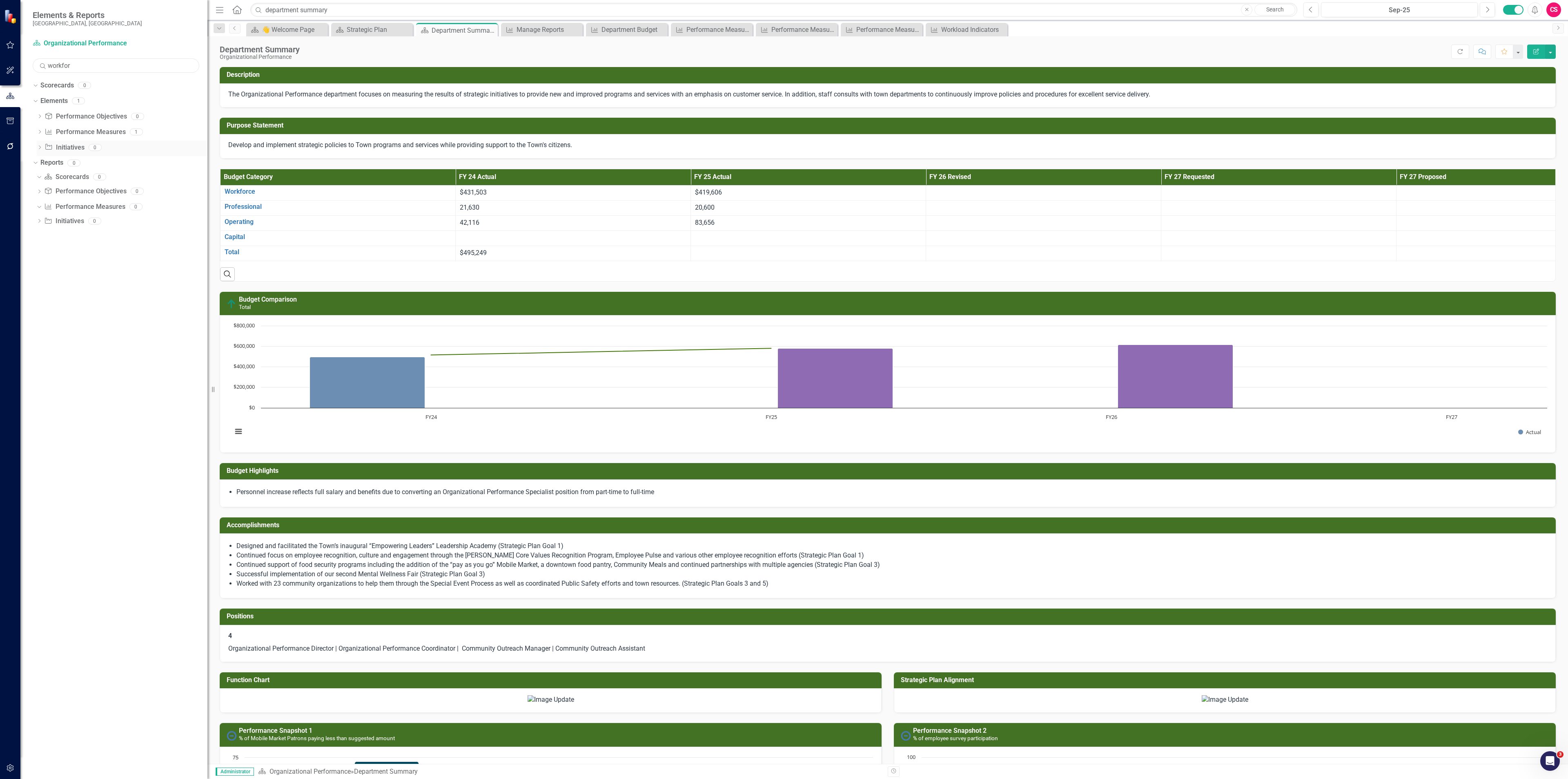
drag, startPoint x: 124, startPoint y: 287, endPoint x: 76, endPoint y: 144, distance: 150.8
click at [211, 287] on div "Resize" at bounding box center [211, 389] width 7 height 779
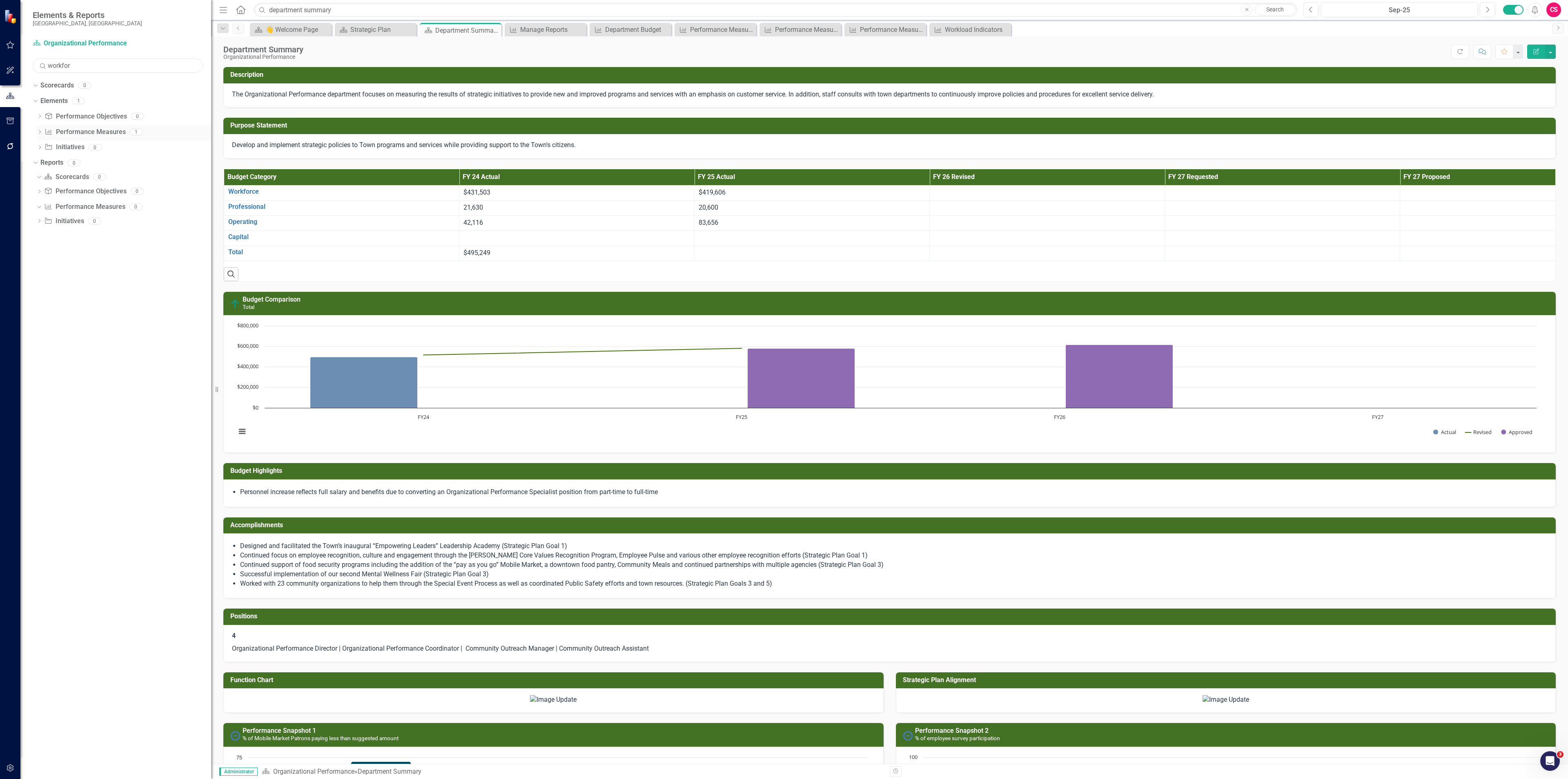
type input "workfor"
click at [40, 133] on icon "Dropdown" at bounding box center [39, 132] width 5 height 4
click at [71, 143] on div "Workforce" at bounding box center [72, 146] width 29 height 7
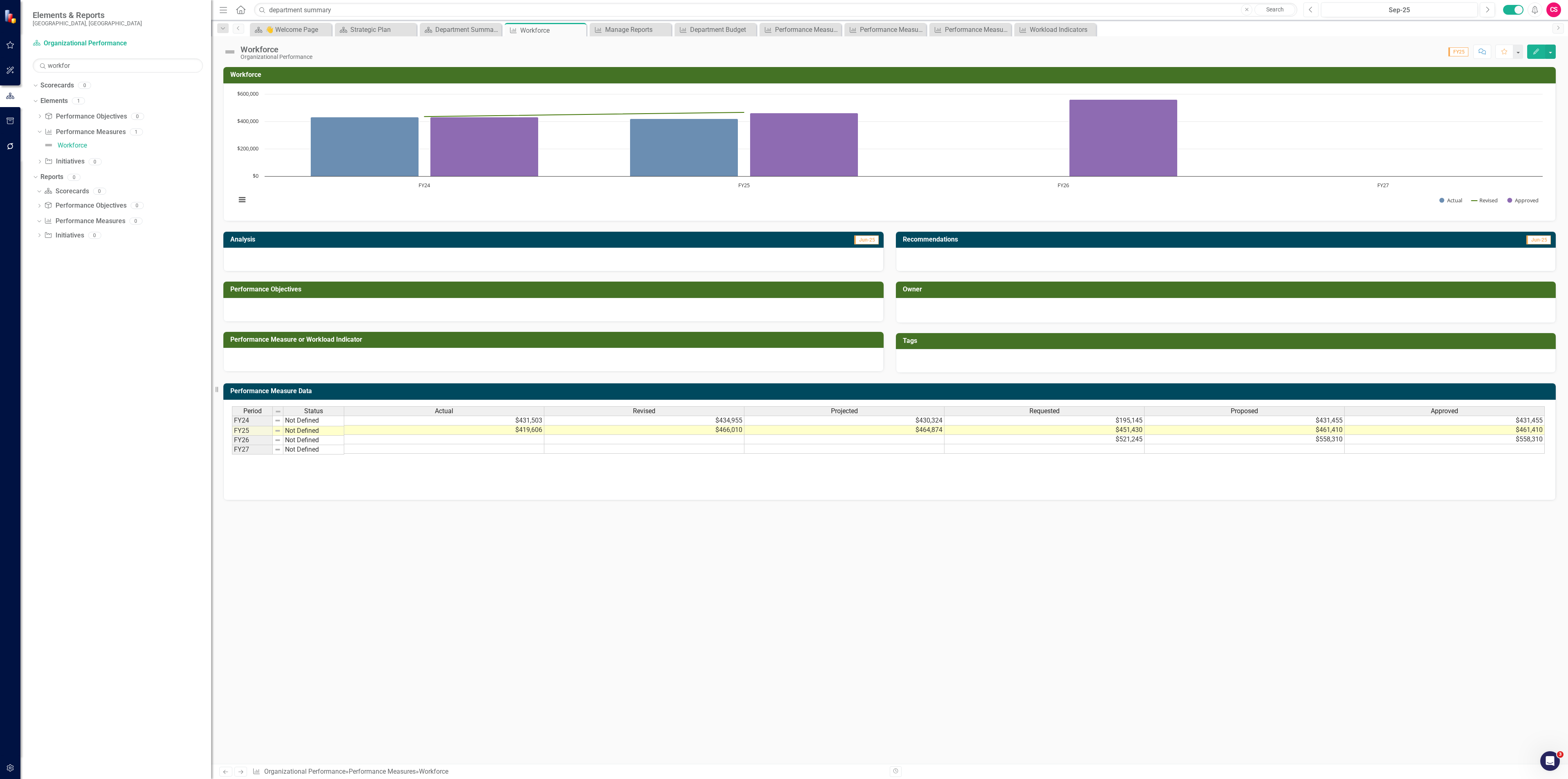
click at [783, 10] on icon "Previous" at bounding box center [1311, 10] width 4 height 7
click at [58, 103] on link "Elements" at bounding box center [54, 100] width 27 height 9
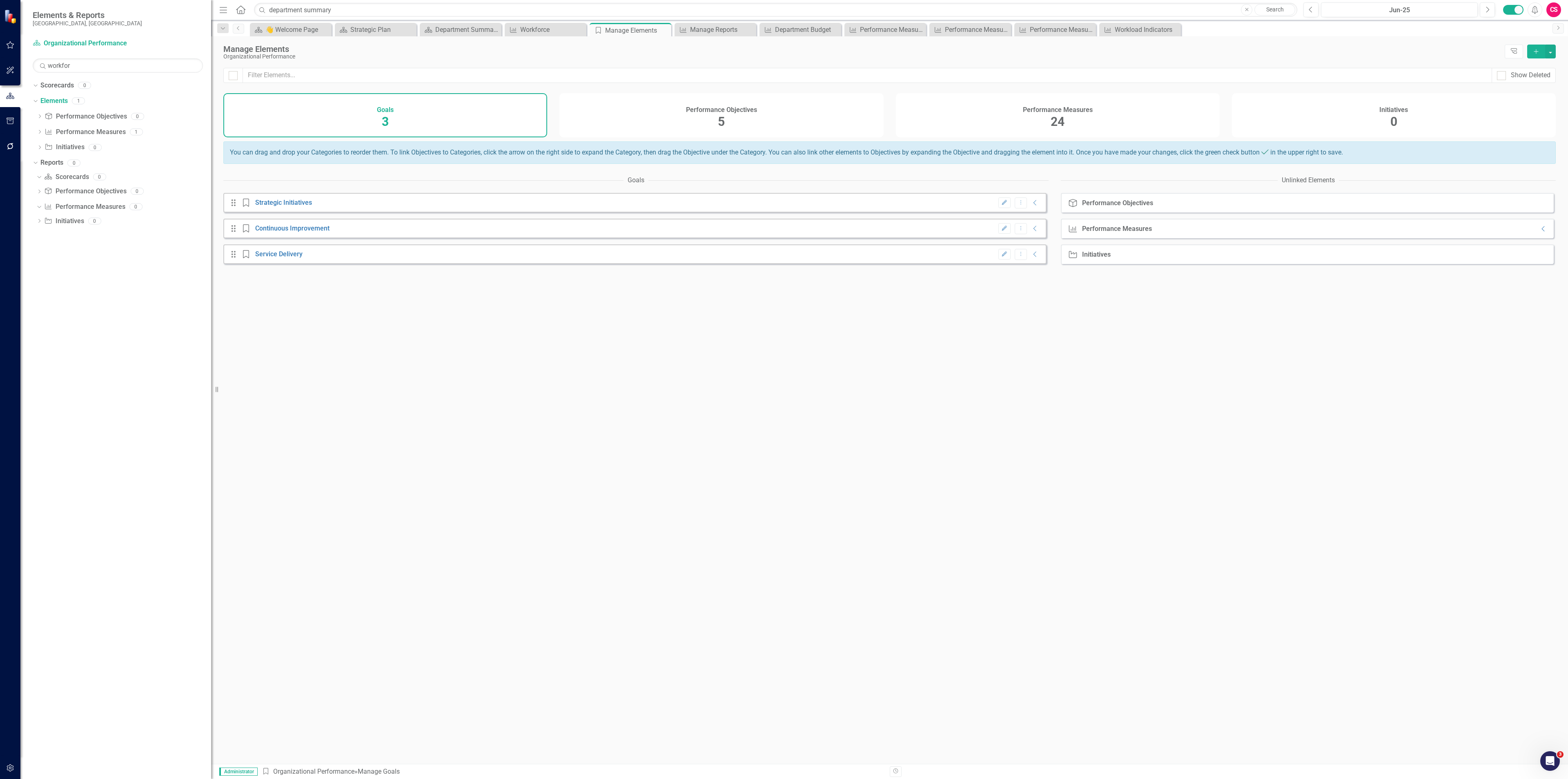
click at [783, 121] on div "Performance Objectives 5" at bounding box center [721, 115] width 324 height 44
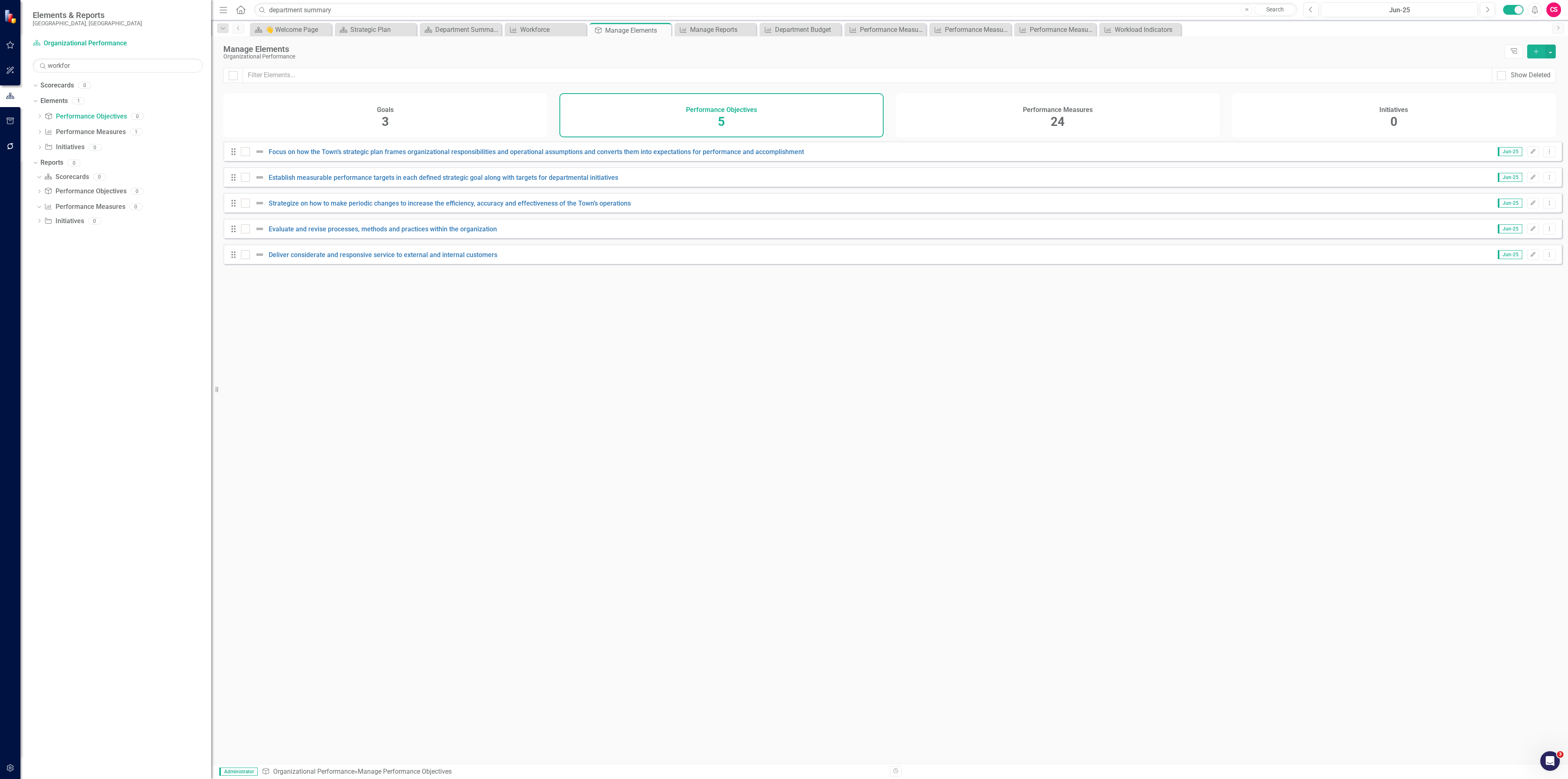
click at [783, 116] on div "Performance Measures 24" at bounding box center [1058, 115] width 324 height 44
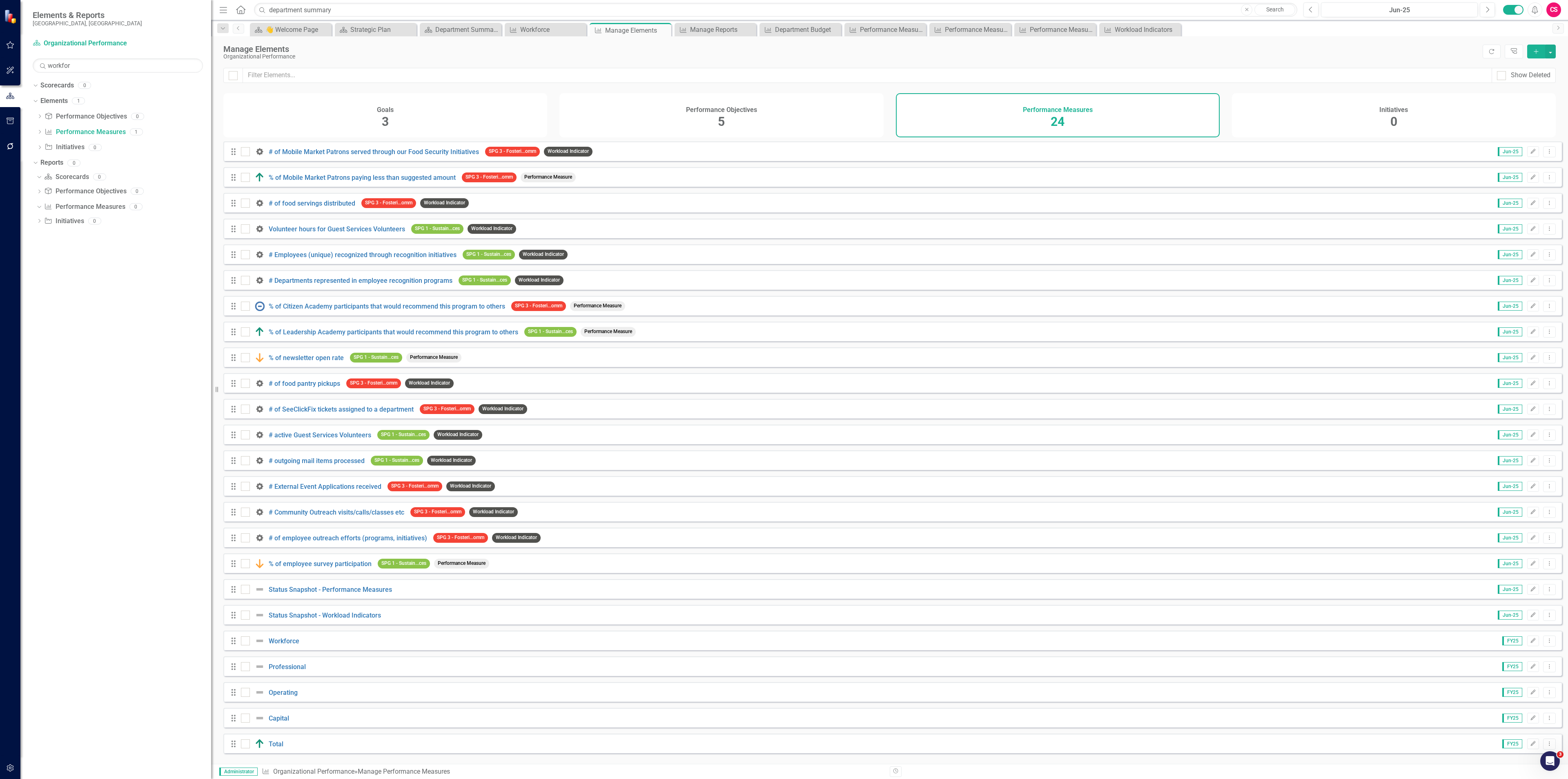
scroll to position [2, 0]
click at [275, 337] on link "Total" at bounding box center [276, 744] width 15 height 8
